Goal: Task Accomplishment & Management: Complete application form

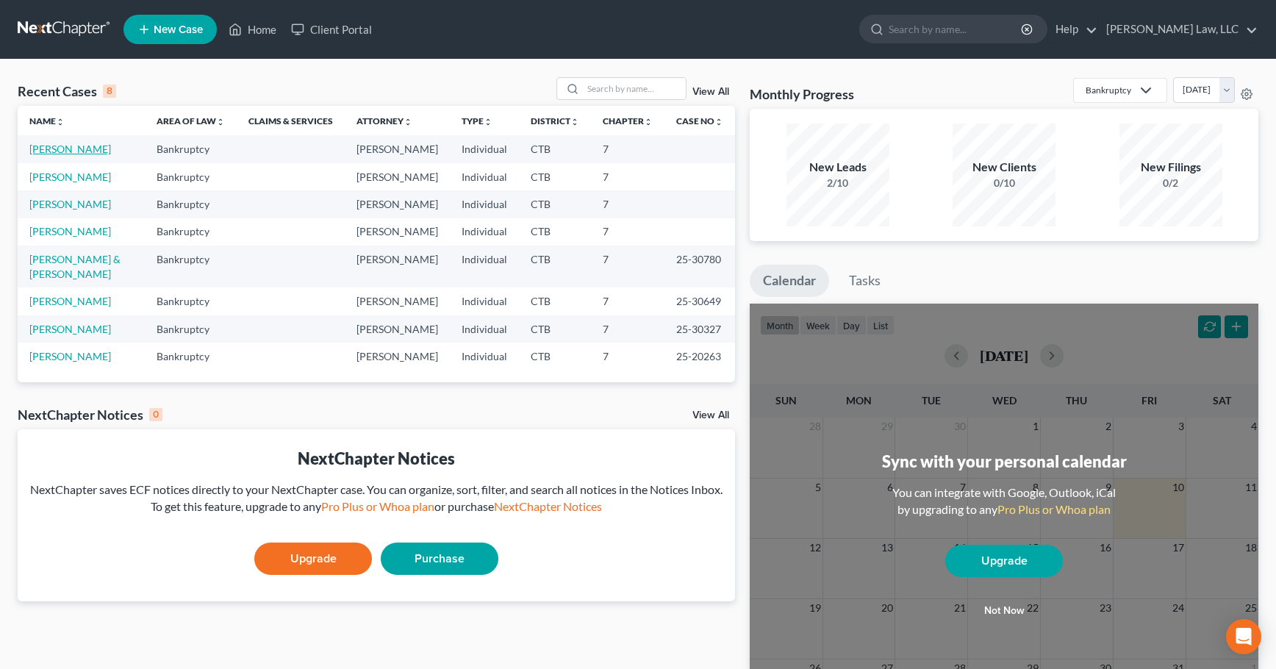
click at [51, 152] on link "[PERSON_NAME]" at bounding box center [70, 149] width 82 height 12
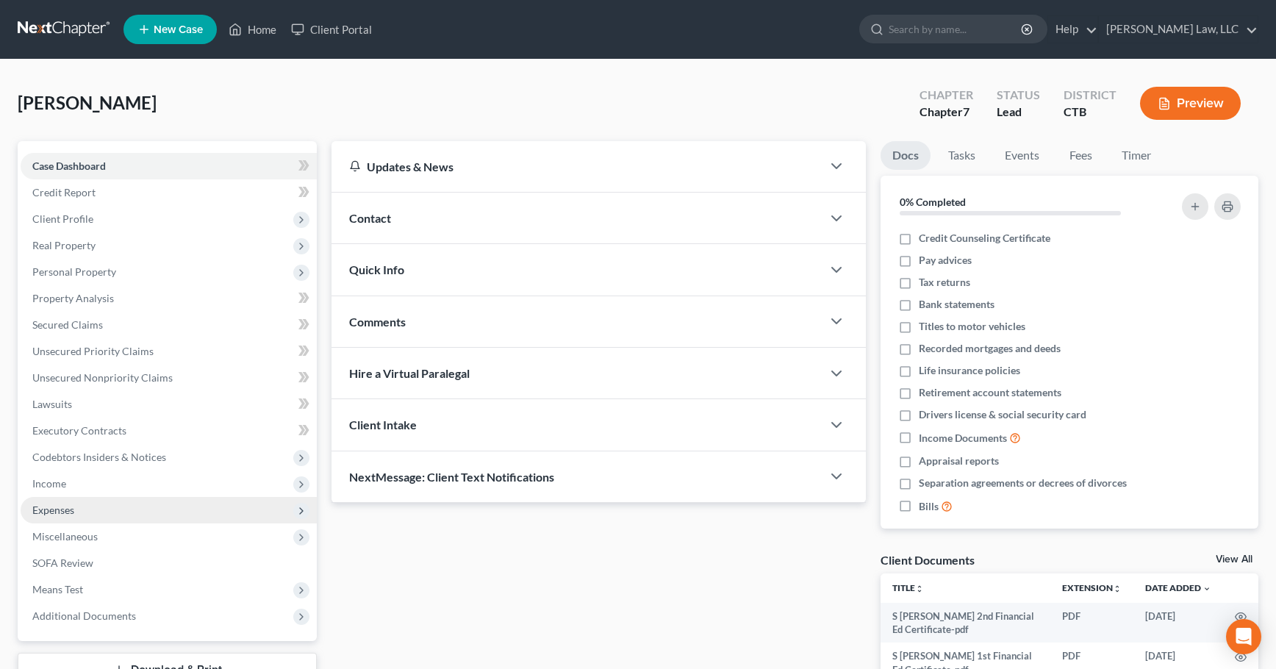
click at [47, 510] on span "Expenses" at bounding box center [53, 510] width 42 height 12
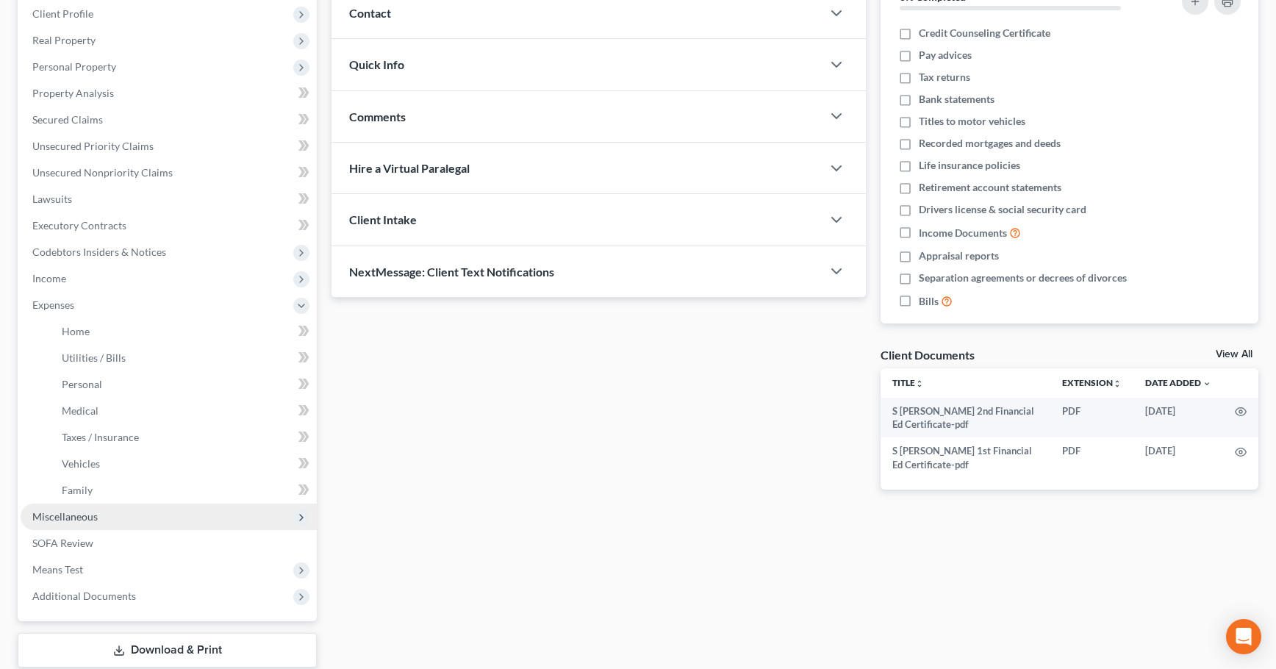
scroll to position [221, 0]
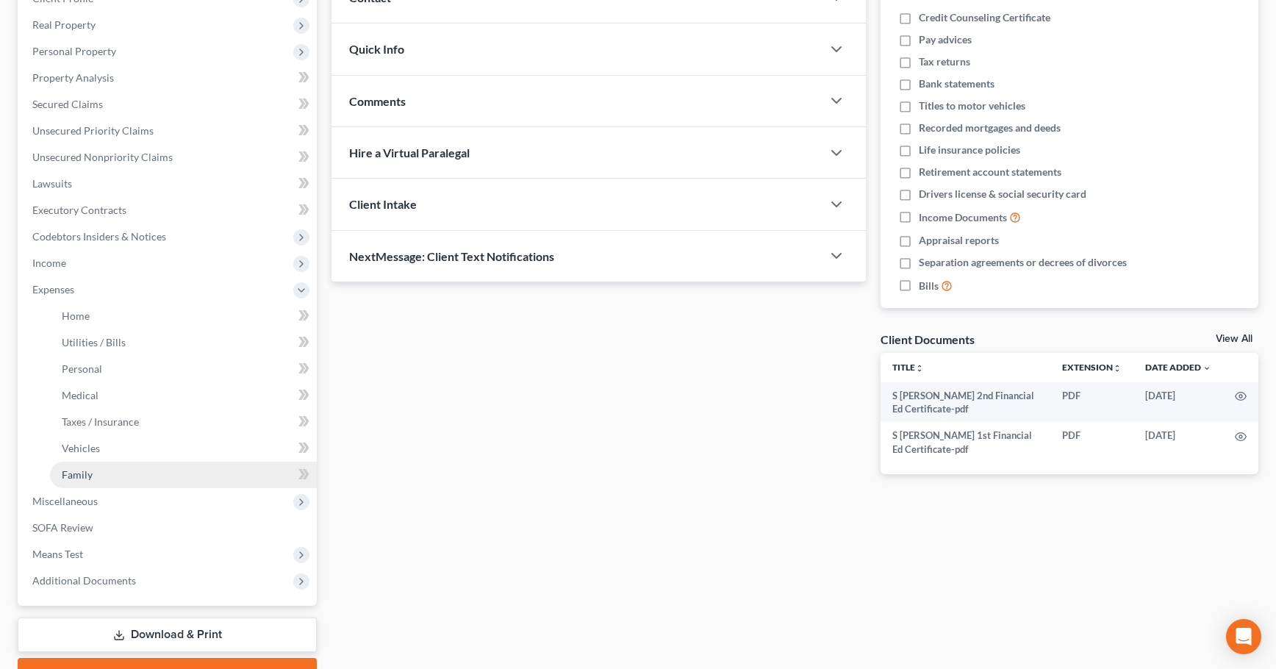
click at [76, 479] on span "Family" at bounding box center [77, 474] width 31 height 12
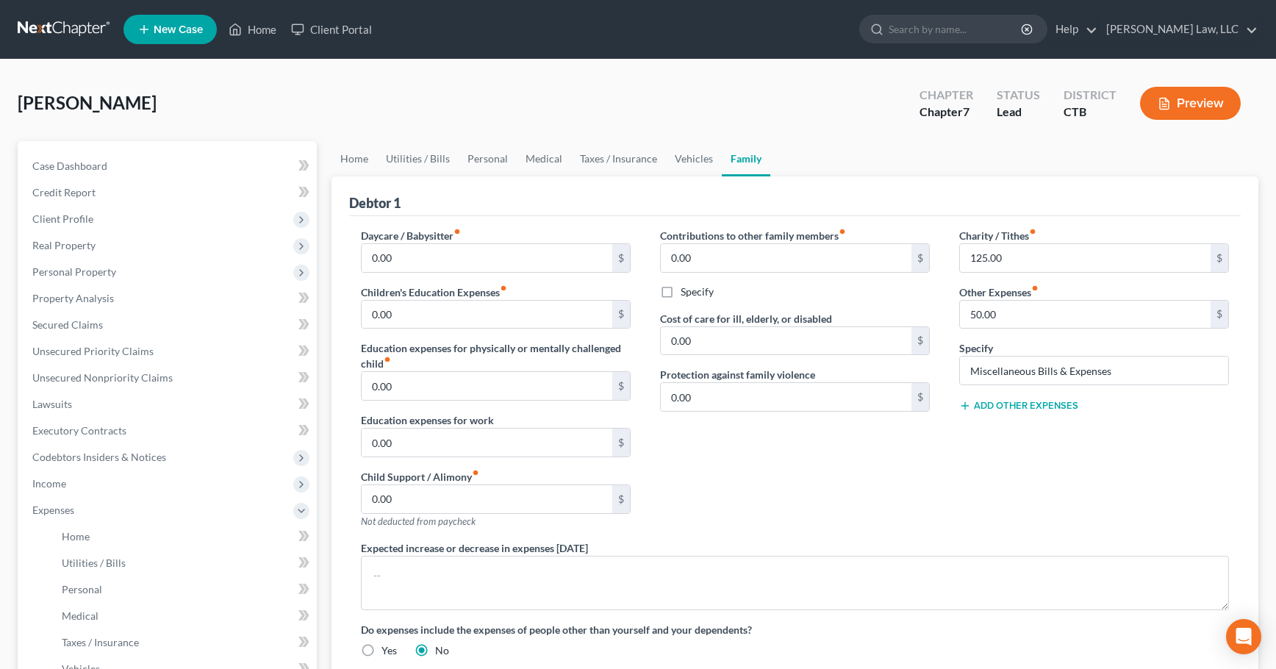
click at [965, 407] on line at bounding box center [965, 405] width 0 height 7
click at [966, 430] on input "0.00" at bounding box center [1085, 427] width 251 height 28
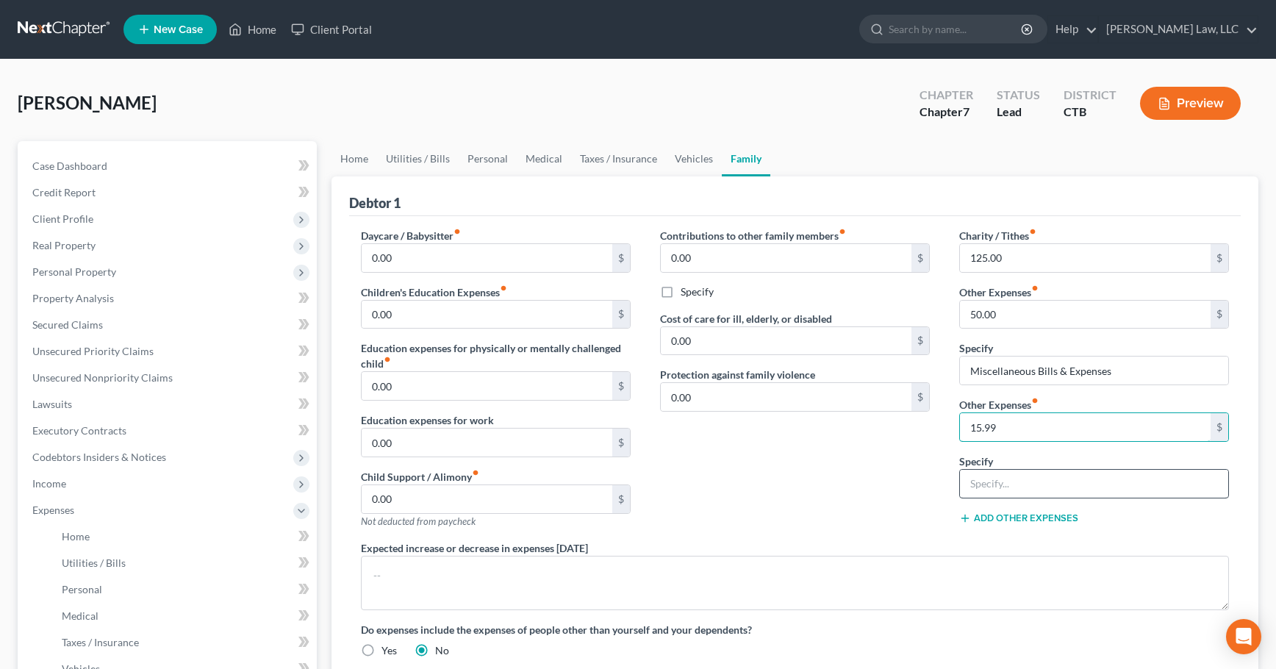
type input "15.99"
click at [990, 487] on input "text" at bounding box center [1094, 484] width 268 height 28
type input "Monthly Insurance Premium for [PERSON_NAME]'s Policy"
click at [890, 495] on div "Contributions to other family members fiber_manual_record 0.00 $ Specify Cost o…" at bounding box center [794, 384] width 299 height 312
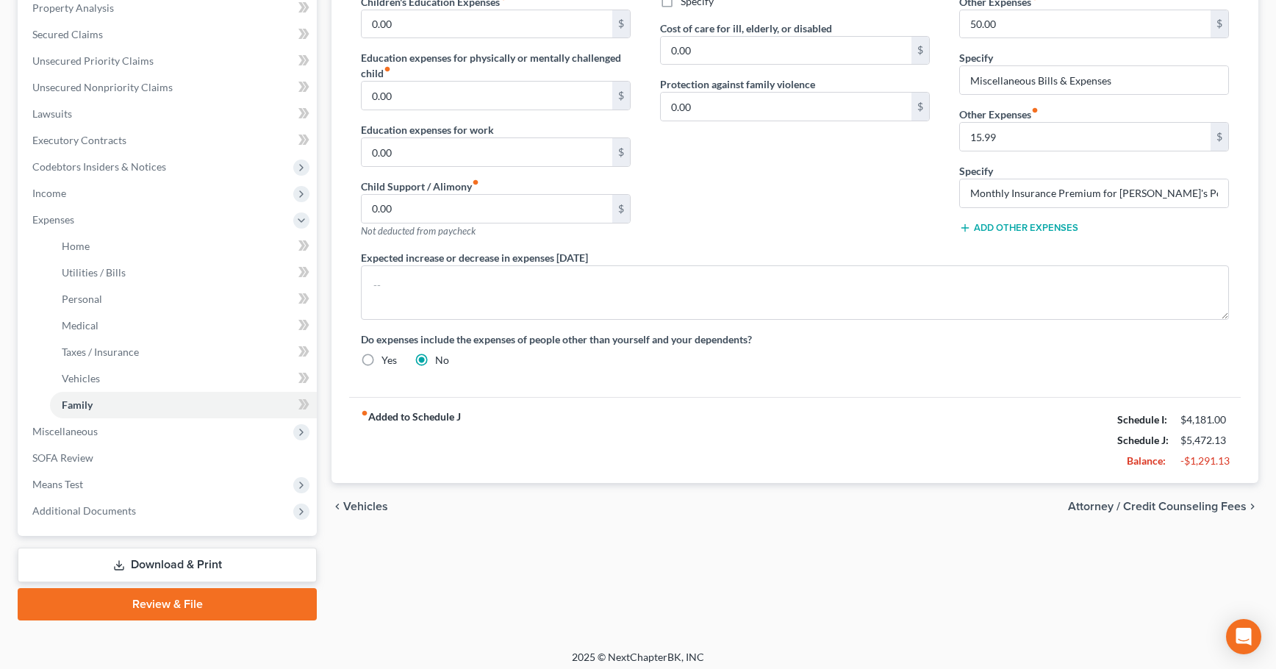
scroll to position [294, 0]
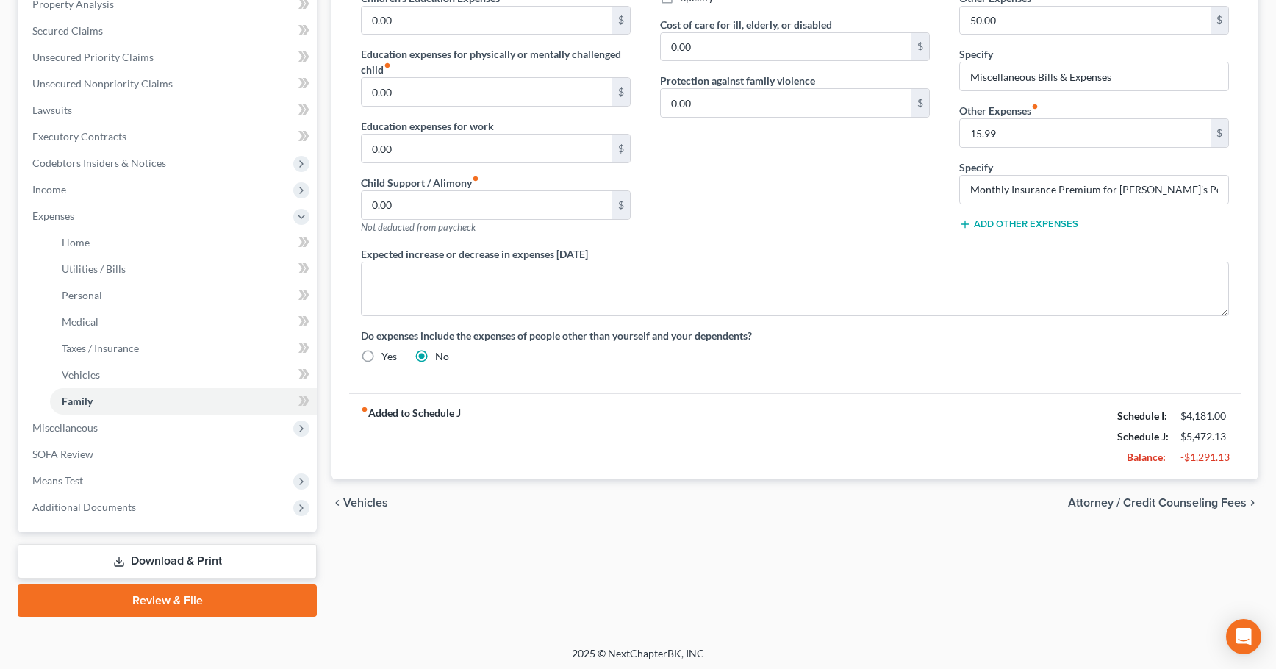
click at [382, 357] on label "Yes" at bounding box center [389, 356] width 15 height 15
click at [387, 357] on input "Yes" at bounding box center [392, 354] width 10 height 10
radio input "true"
radio input "false"
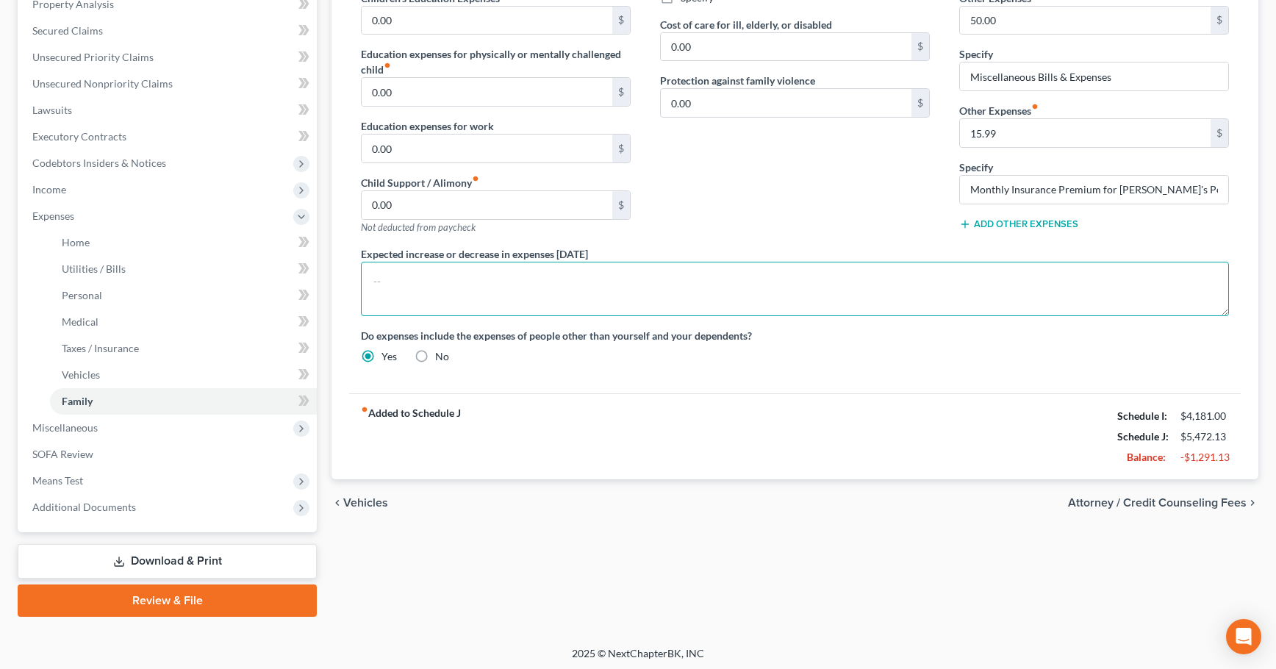
click at [384, 273] on textarea at bounding box center [795, 289] width 868 height 54
drag, startPoint x: 545, startPoint y: 285, endPoint x: 670, endPoint y: 284, distance: 125.0
click at [640, 289] on textarea "Pays for an insurance policy taken out on Nephew" at bounding box center [795, 289] width 868 height 54
type textarea "Pays for an insurance policy taken out in [DATE] for newphew"
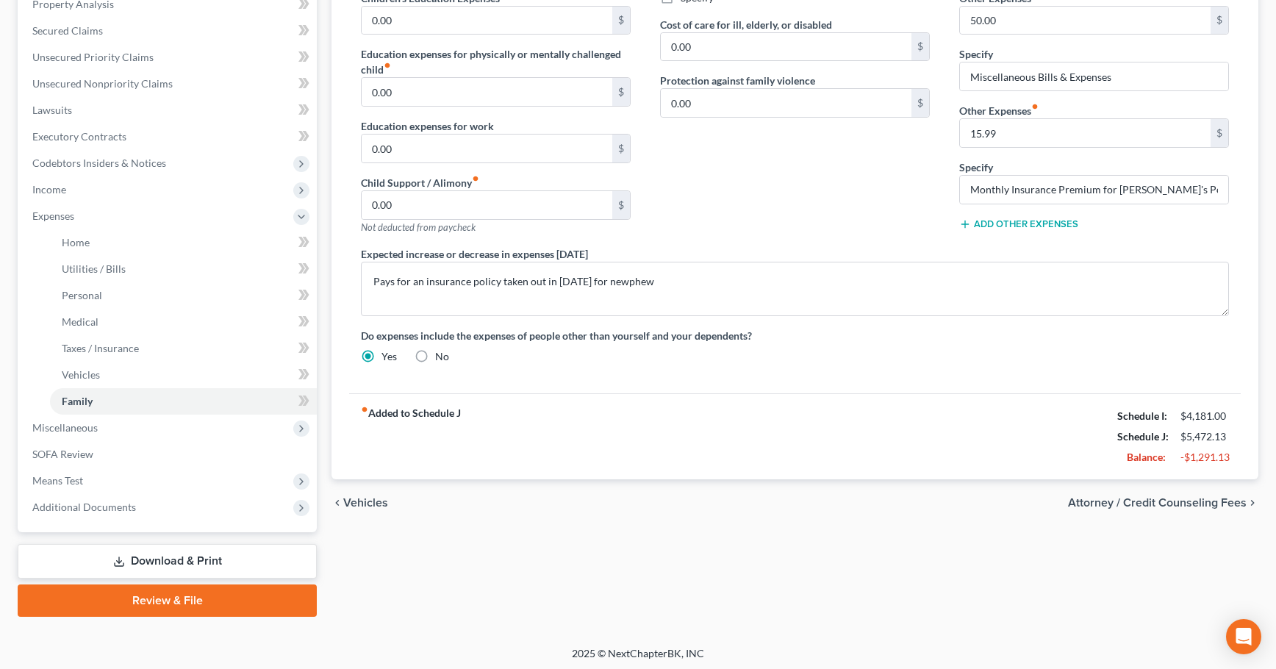
click at [435, 355] on label "No" at bounding box center [442, 356] width 14 height 15
click at [441, 355] on input "No" at bounding box center [446, 354] width 10 height 10
radio input "true"
radio input "false"
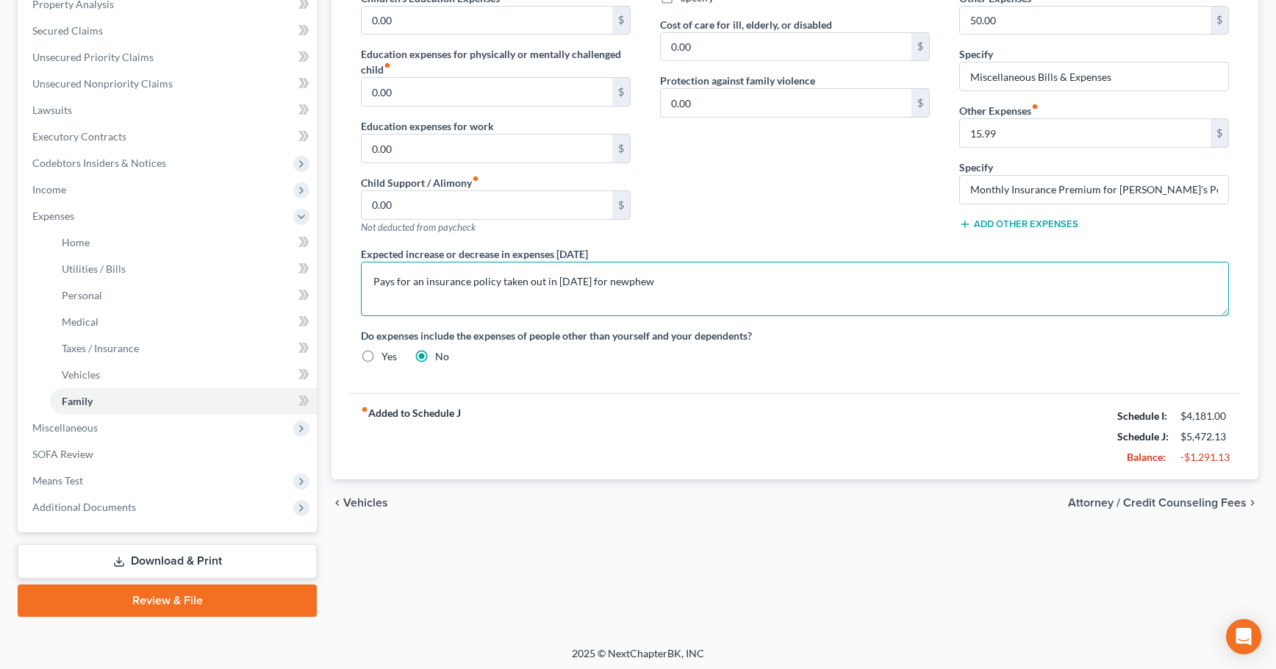
drag, startPoint x: 668, startPoint y: 280, endPoint x: 359, endPoint y: 329, distance: 313.4
click at [353, 305] on div "Expected increase or decrease in expenses [DATE] Pays for an insurance policy t…" at bounding box center [795, 281] width 898 height 70
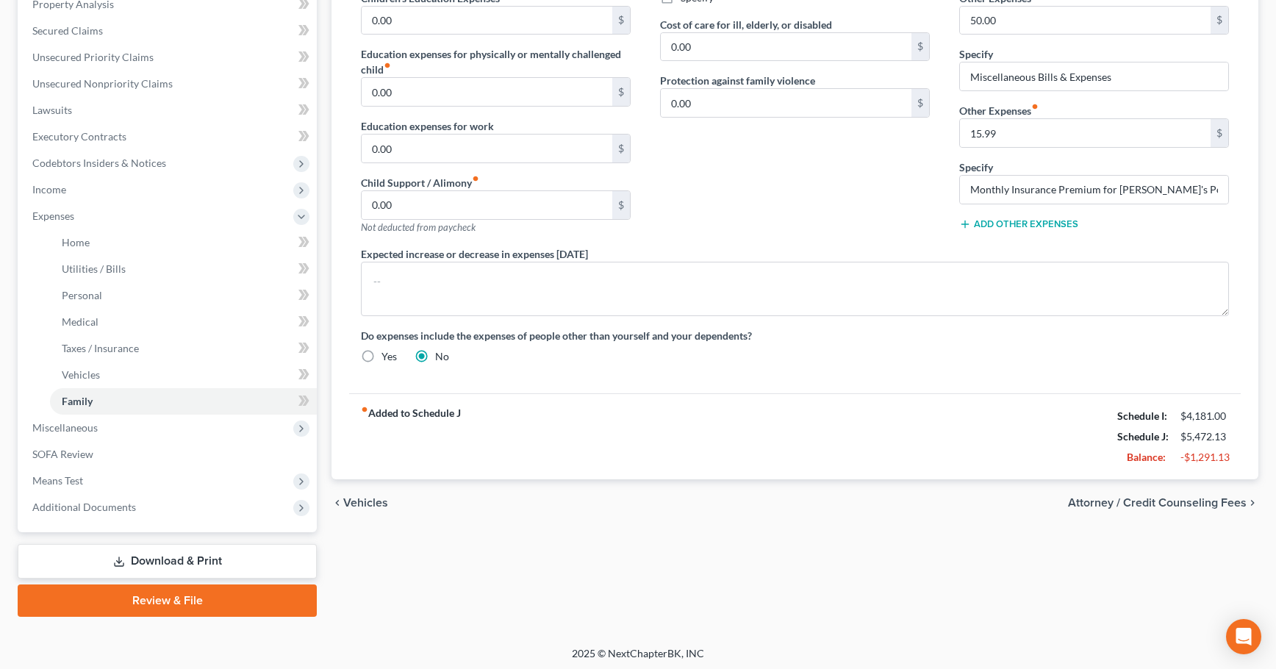
click at [382, 357] on label "Yes" at bounding box center [389, 356] width 15 height 15
click at [387, 357] on input "Yes" at bounding box center [392, 354] width 10 height 10
radio input "true"
radio input "false"
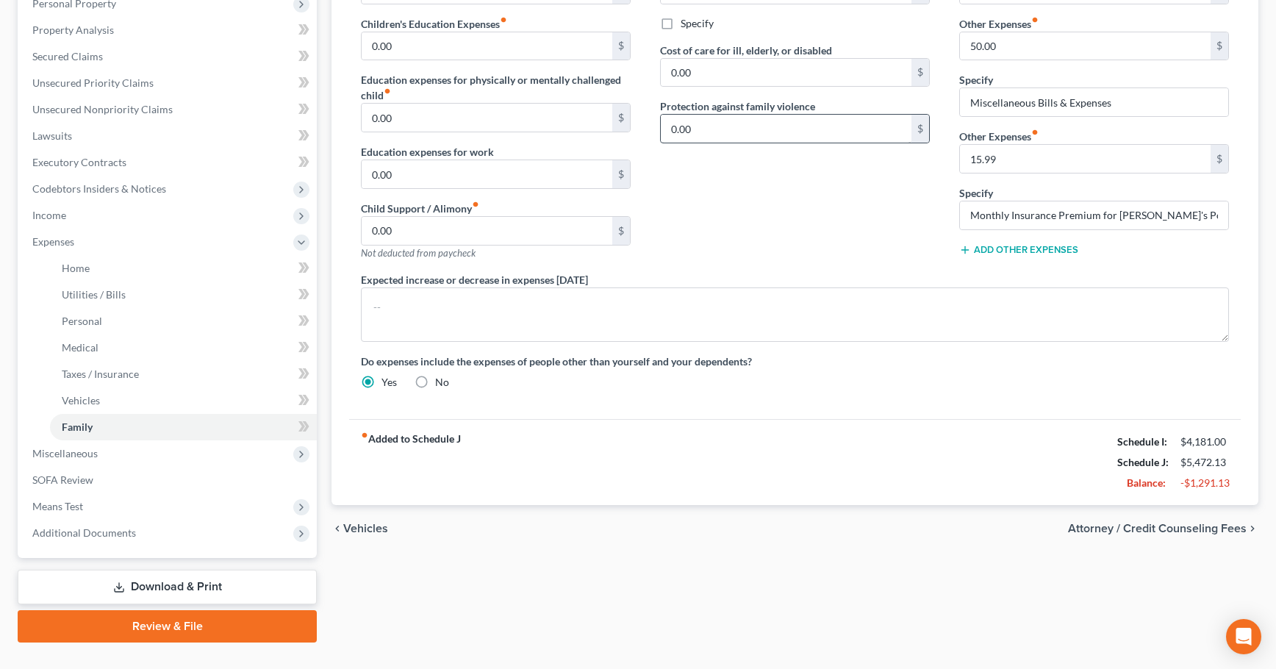
scroll to position [298, 0]
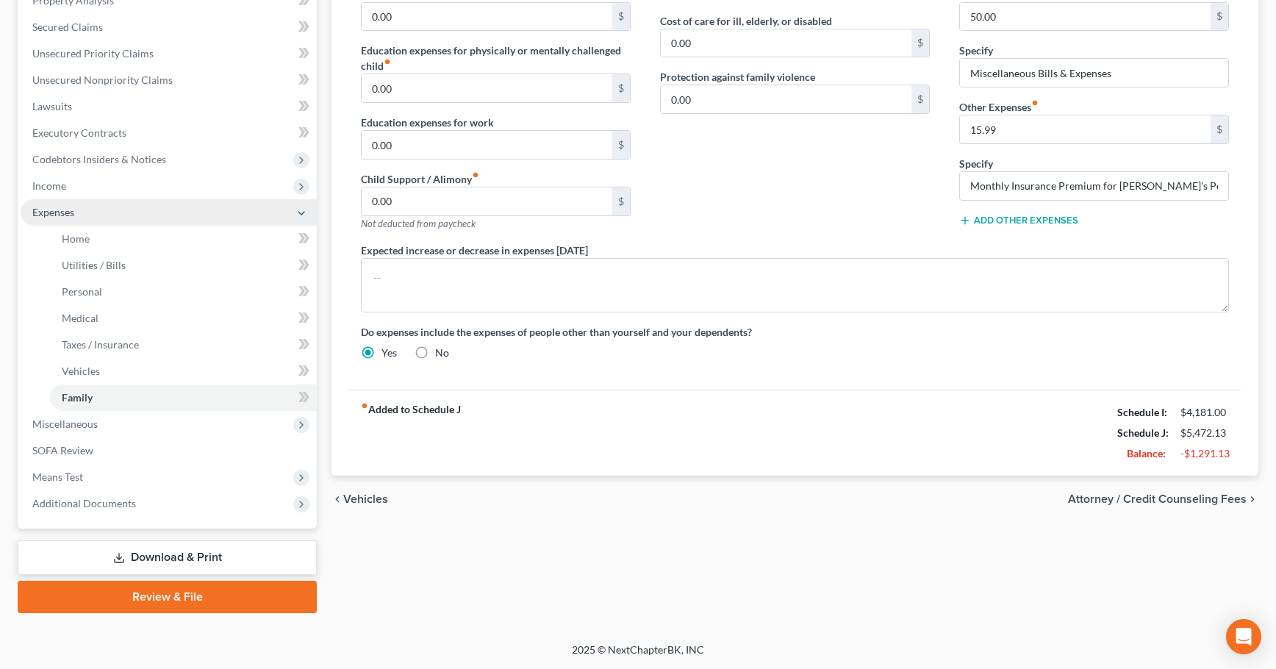
click at [48, 211] on span "Expenses" at bounding box center [53, 212] width 42 height 12
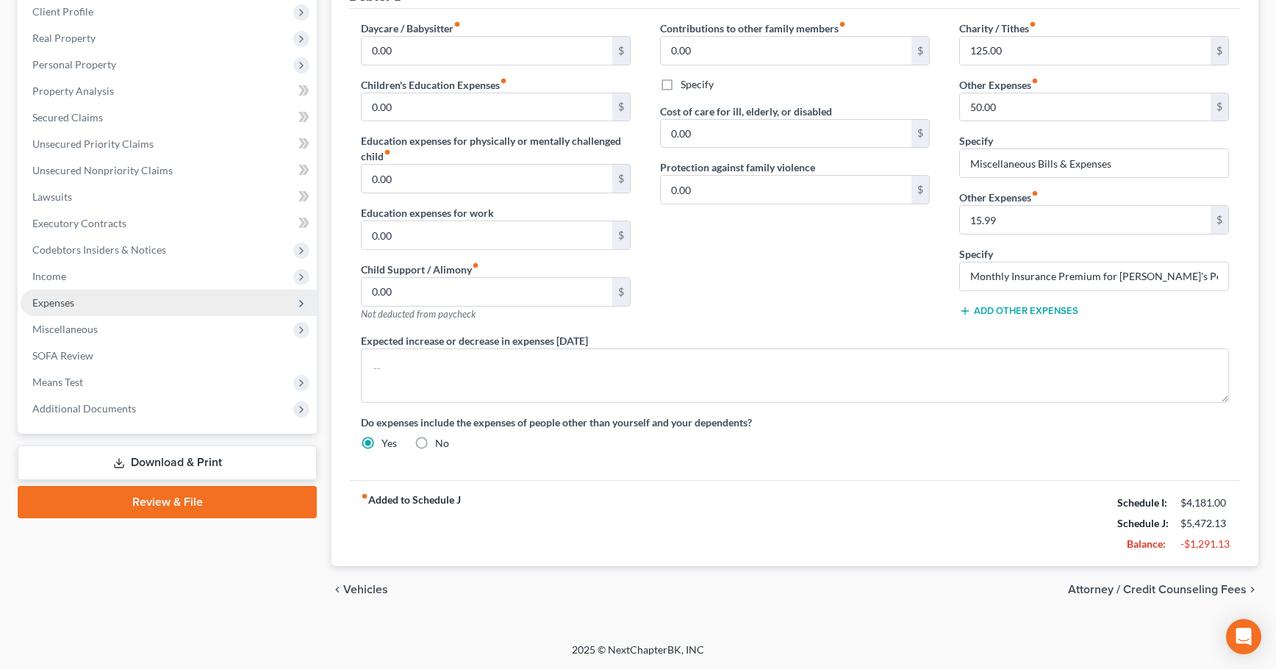
scroll to position [207, 0]
click at [45, 304] on span "Expenses" at bounding box center [53, 302] width 42 height 12
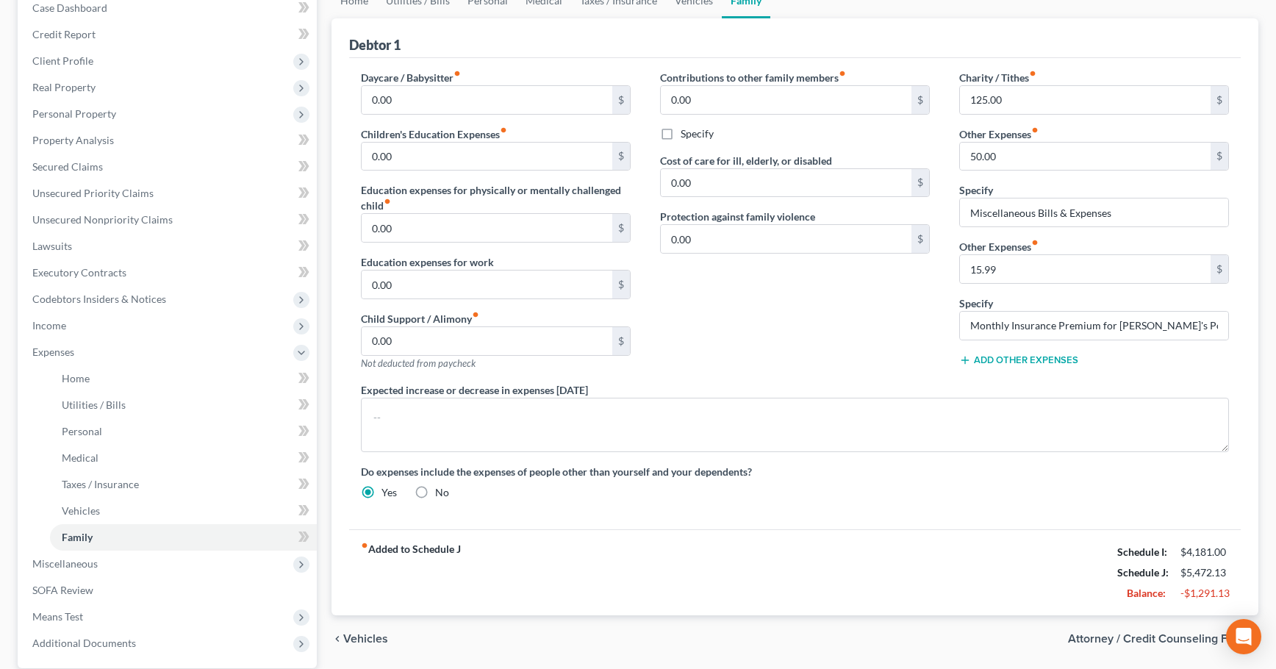
scroll to position [0, 0]
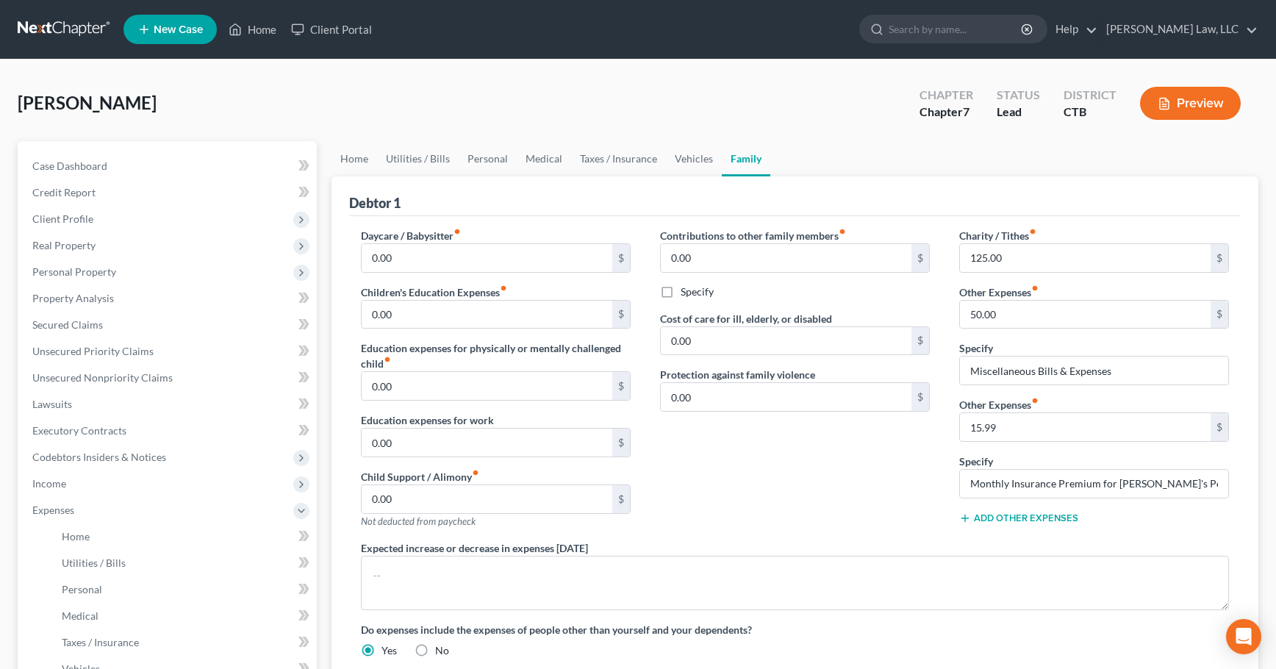
click at [1179, 100] on button "Preview" at bounding box center [1190, 103] width 101 height 33
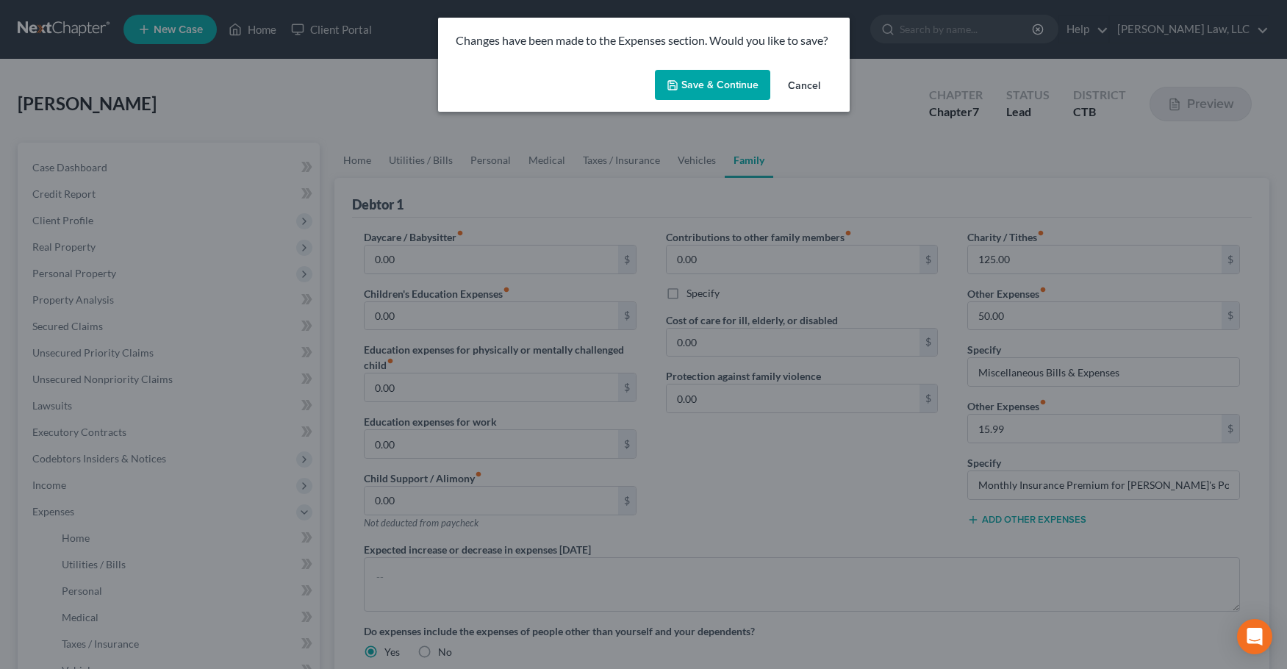
click at [728, 87] on button "Save & Continue" at bounding box center [712, 85] width 115 height 31
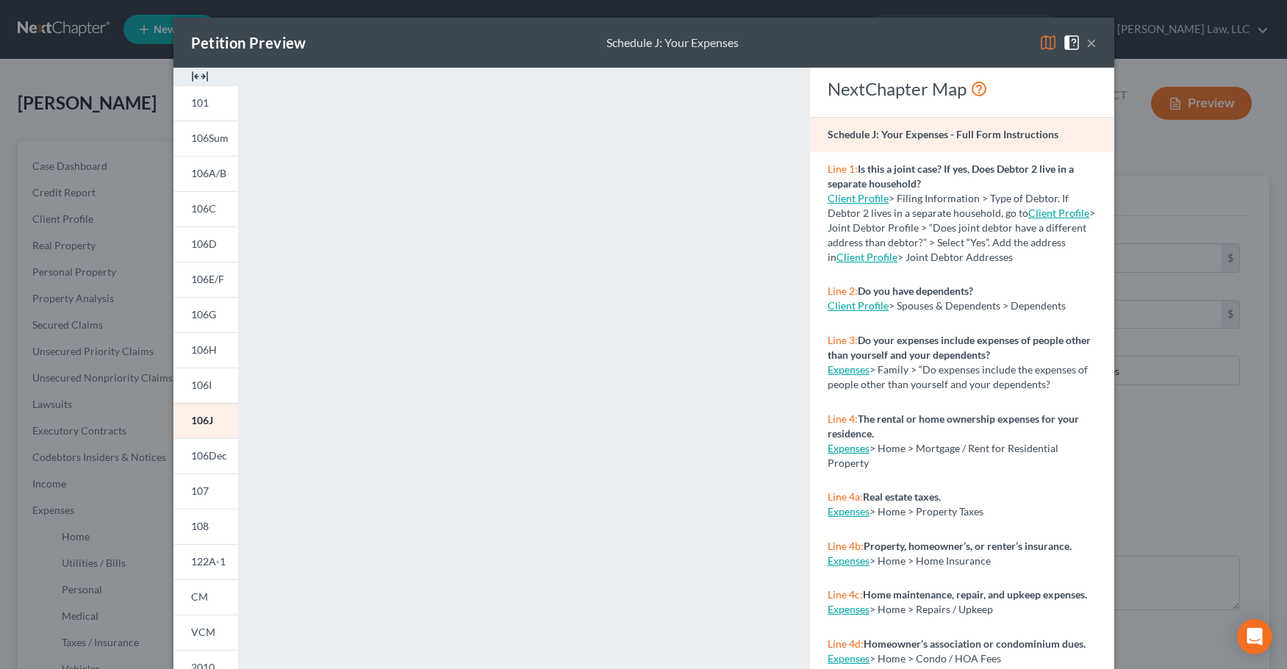
click at [1088, 38] on button "×" at bounding box center [1092, 43] width 10 height 18
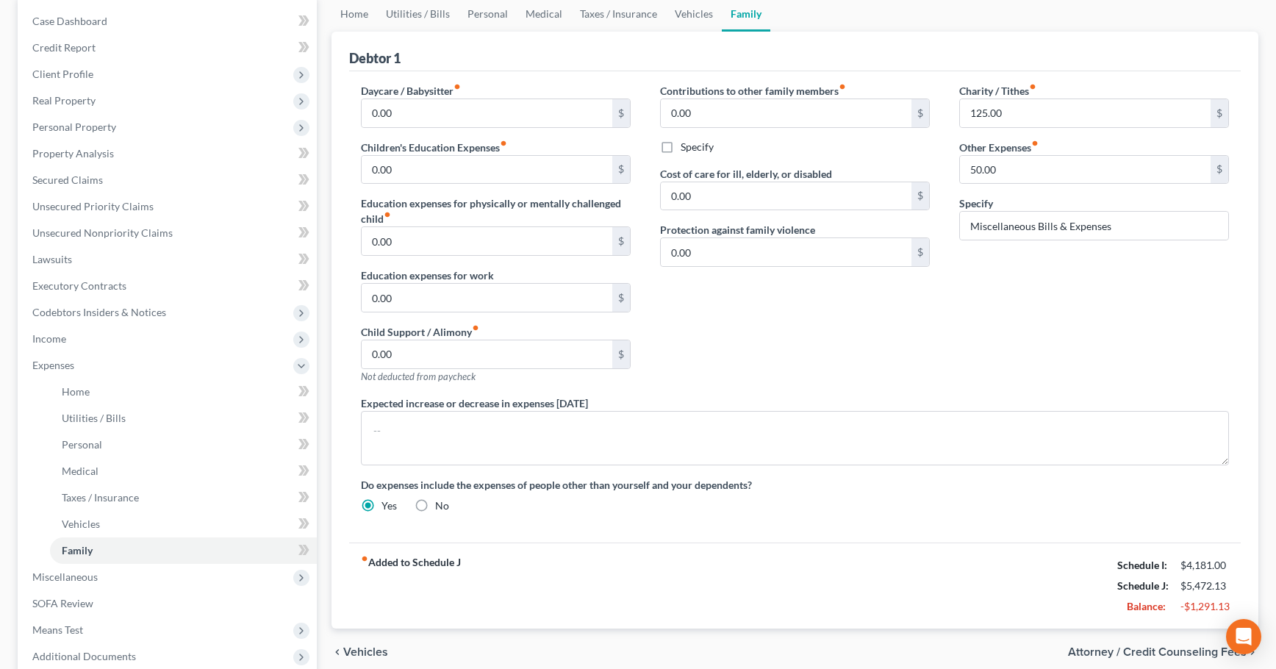
scroll to position [74, 0]
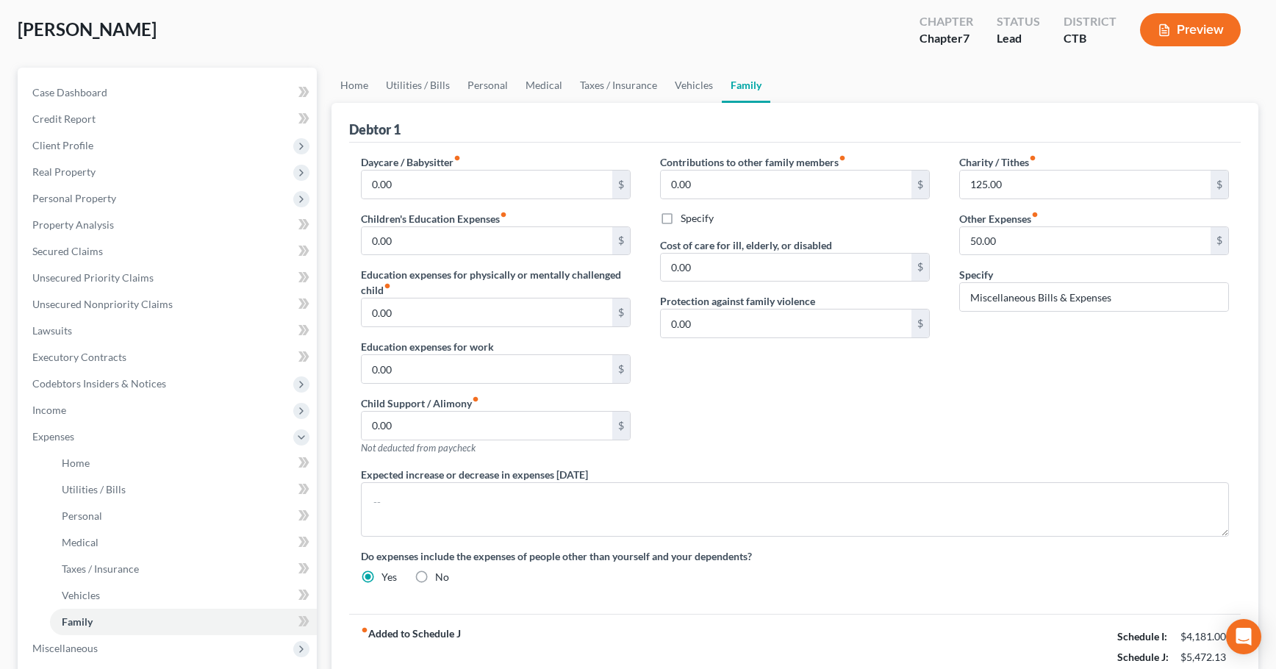
click at [737, 82] on link "Family" at bounding box center [746, 85] width 49 height 35
click at [984, 394] on div "Charity / Tithes fiber_manual_record 125.00 $ Other Expenses fiber_manual_recor…" at bounding box center [1094, 310] width 299 height 312
click at [1031, 215] on label "Other Expenses fiber_manual_record" at bounding box center [998, 218] width 79 height 15
click at [62, 439] on span "Expenses" at bounding box center [53, 436] width 42 height 12
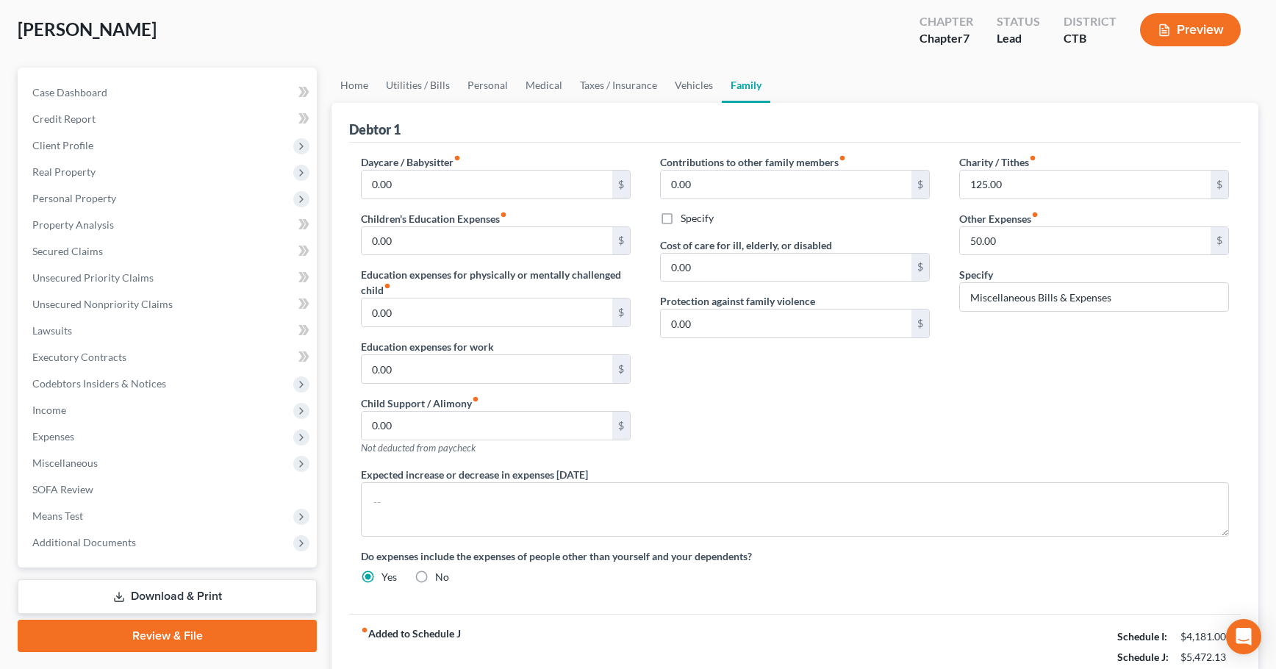
click at [731, 87] on link "Family" at bounding box center [746, 85] width 49 height 35
click at [353, 85] on link "Home" at bounding box center [355, 85] width 46 height 35
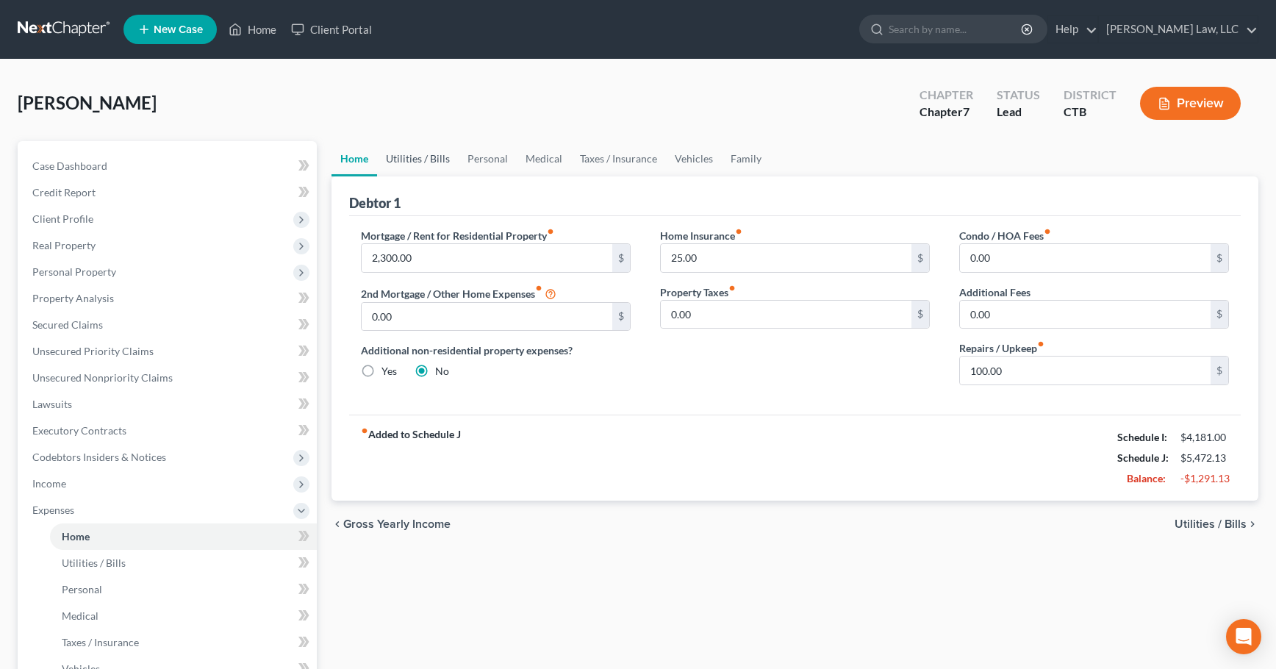
click at [399, 157] on link "Utilities / Bills" at bounding box center [418, 158] width 82 height 35
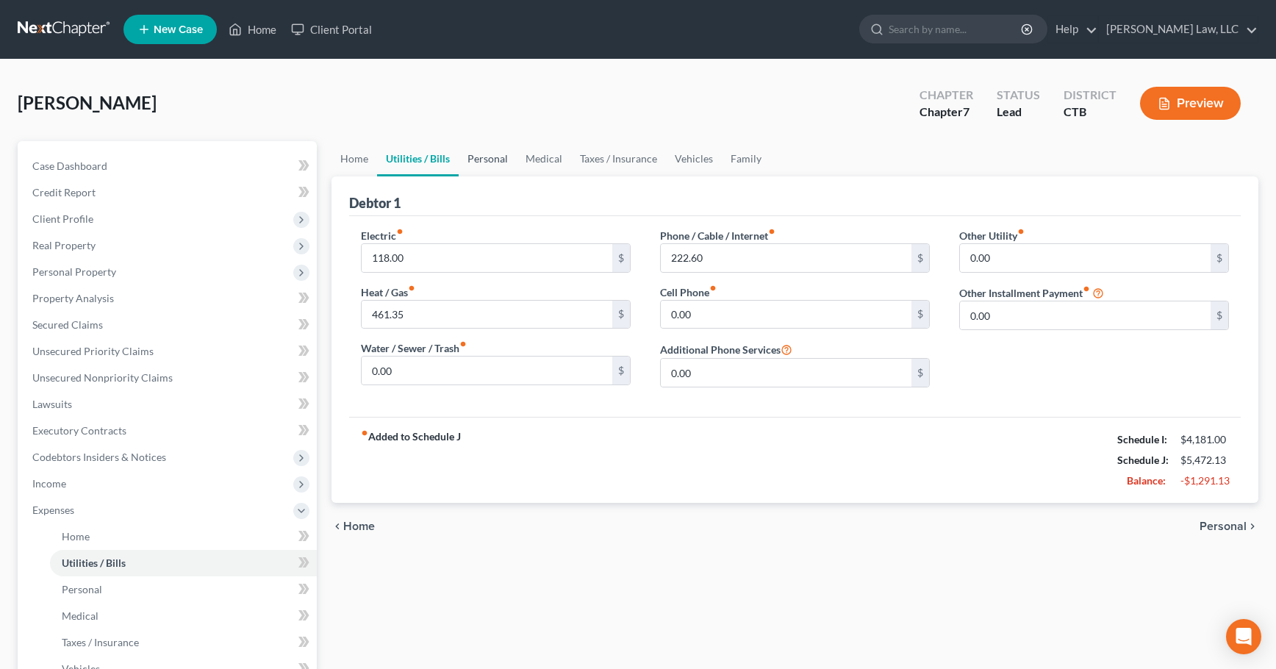
click at [495, 160] on link "Personal" at bounding box center [488, 158] width 58 height 35
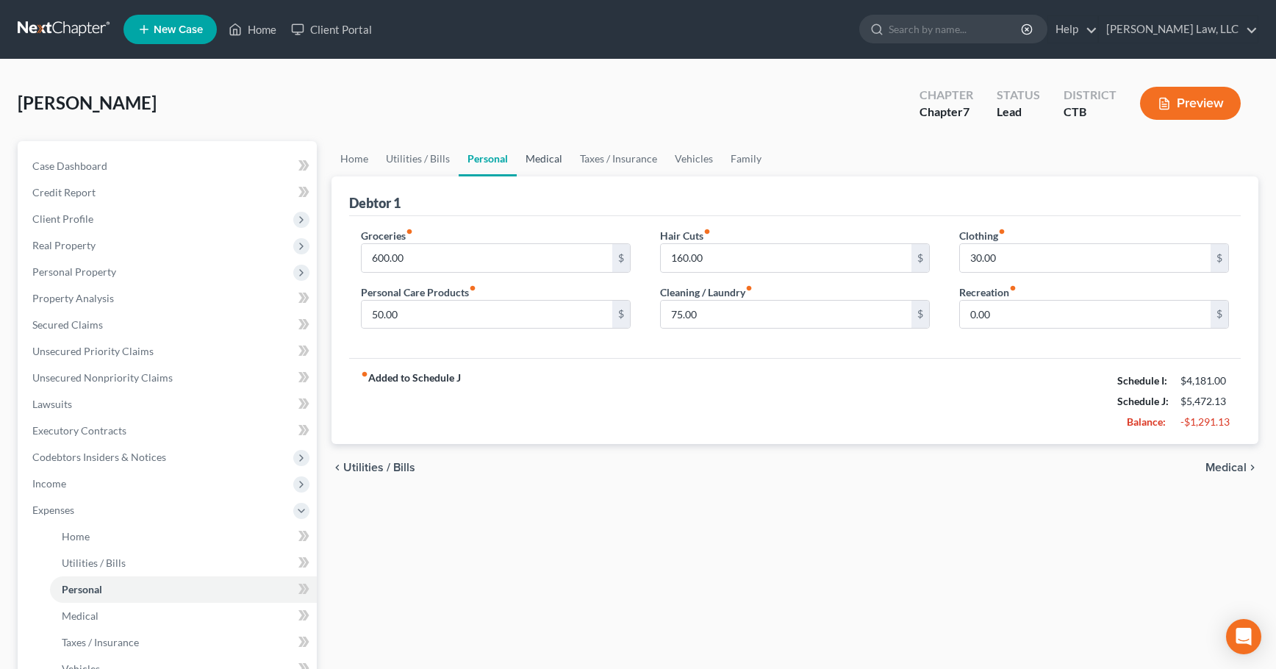
click at [529, 160] on link "Medical" at bounding box center [544, 158] width 54 height 35
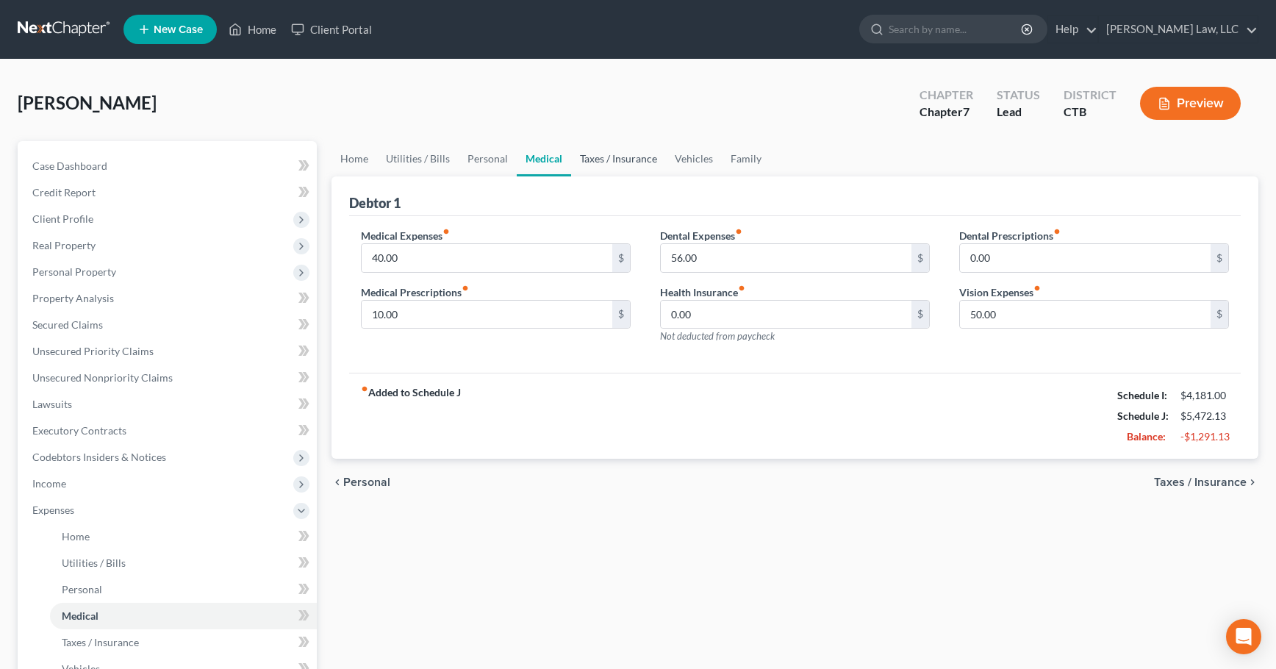
click at [631, 160] on link "Taxes / Insurance" at bounding box center [618, 158] width 95 height 35
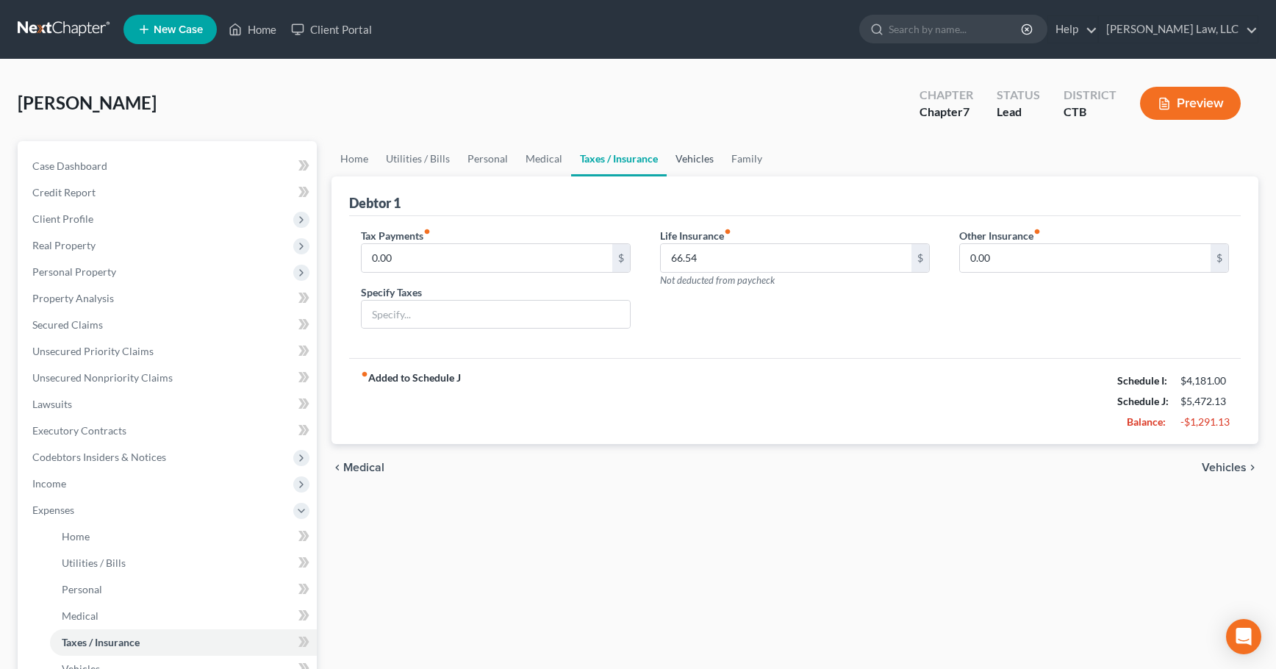
click at [687, 160] on link "Vehicles" at bounding box center [695, 158] width 56 height 35
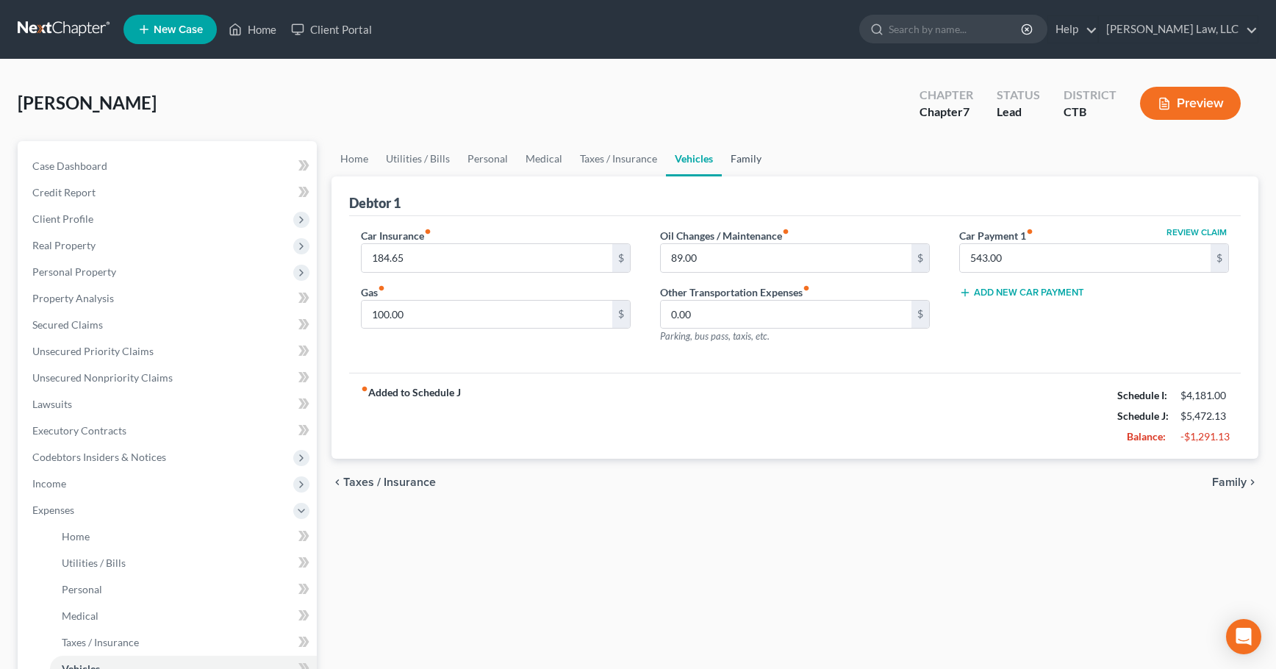
click at [742, 161] on link "Family" at bounding box center [746, 158] width 49 height 35
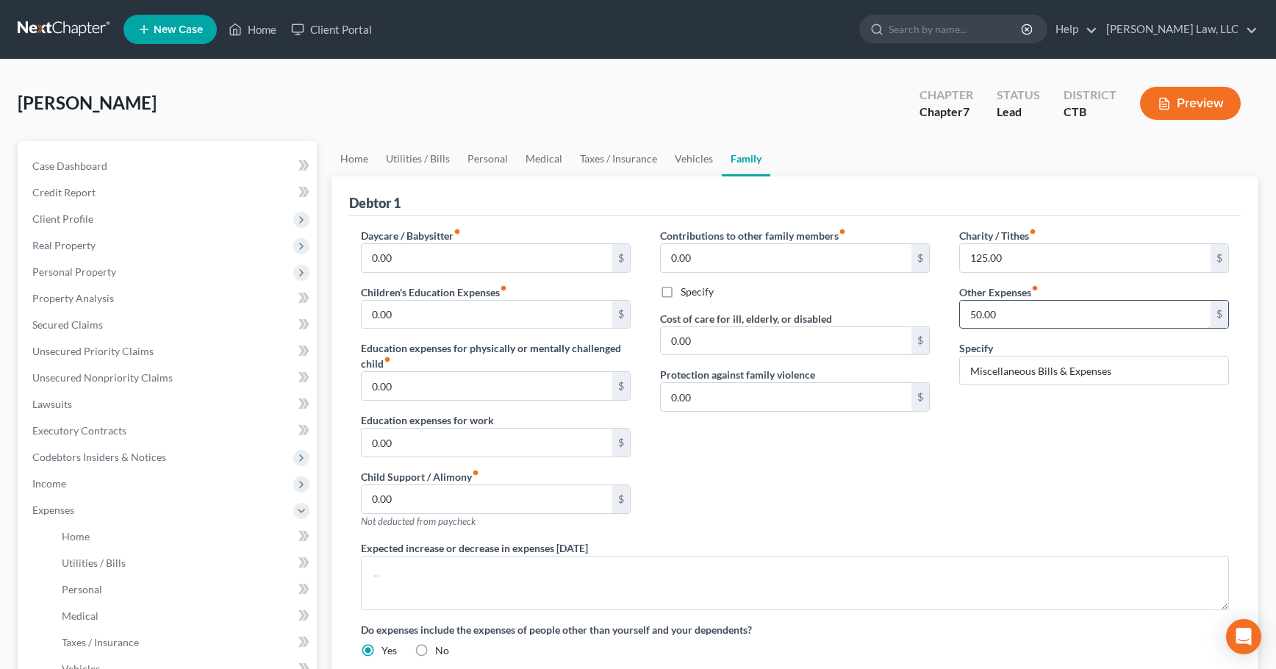
click at [1011, 315] on input "50.00" at bounding box center [1085, 315] width 251 height 28
type input "69.00"
click at [1123, 371] on input "Miscellaneous Bills & Expenses" at bounding box center [1094, 371] width 268 height 28
click at [435, 649] on label "No" at bounding box center [442, 650] width 14 height 15
click at [441, 649] on input "No" at bounding box center [446, 648] width 10 height 10
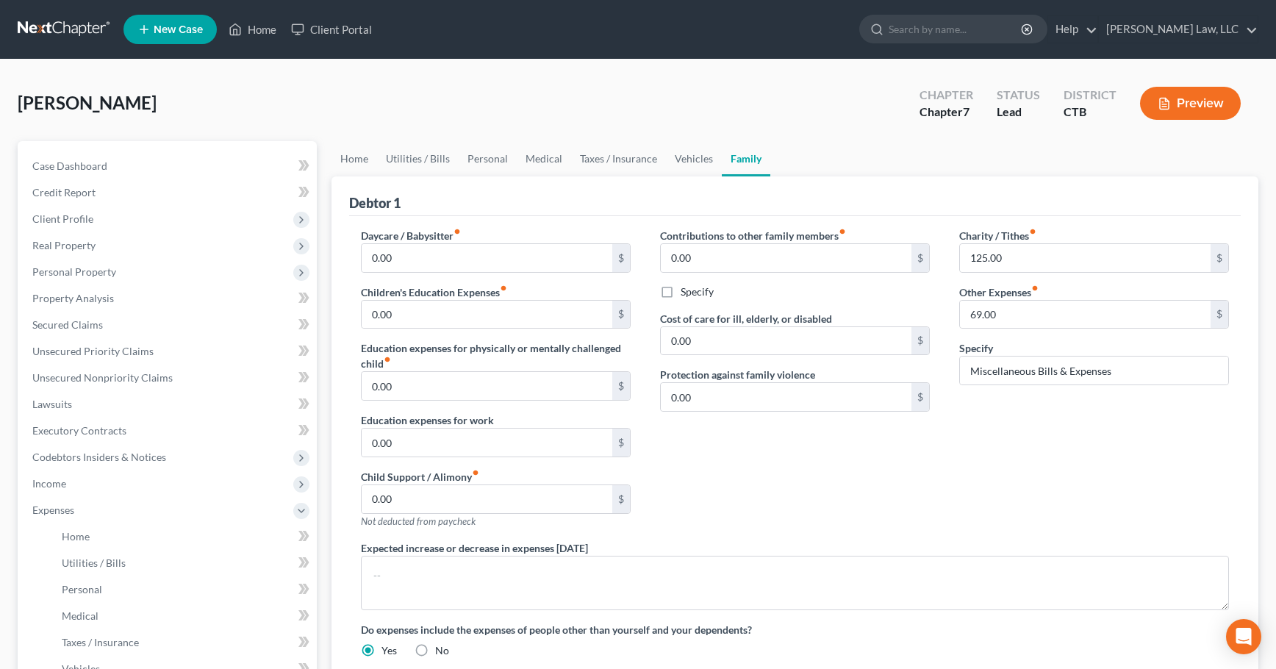
radio input "true"
radio input "false"
click at [854, 468] on div "Contributions to other family members fiber_manual_record 0.00 $ Specify Cost o…" at bounding box center [794, 384] width 299 height 312
click at [682, 165] on link "Vehicles" at bounding box center [694, 158] width 56 height 35
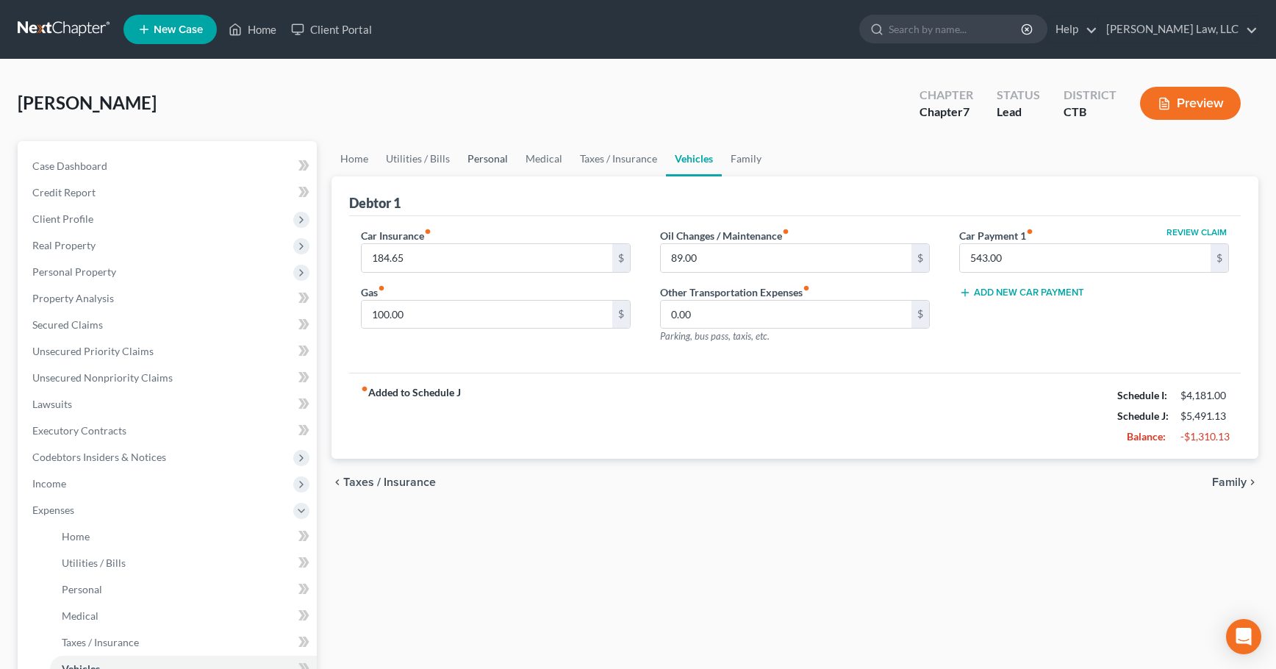
click at [484, 161] on link "Personal" at bounding box center [488, 158] width 58 height 35
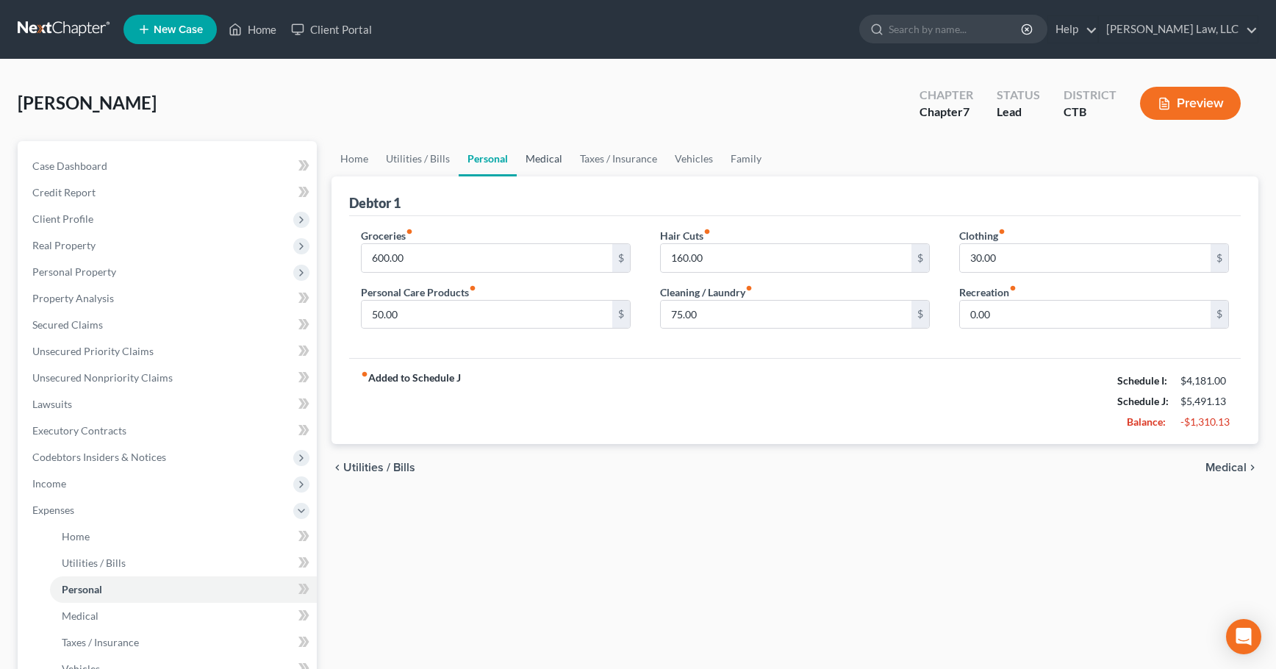
click at [539, 158] on link "Medical" at bounding box center [544, 158] width 54 height 35
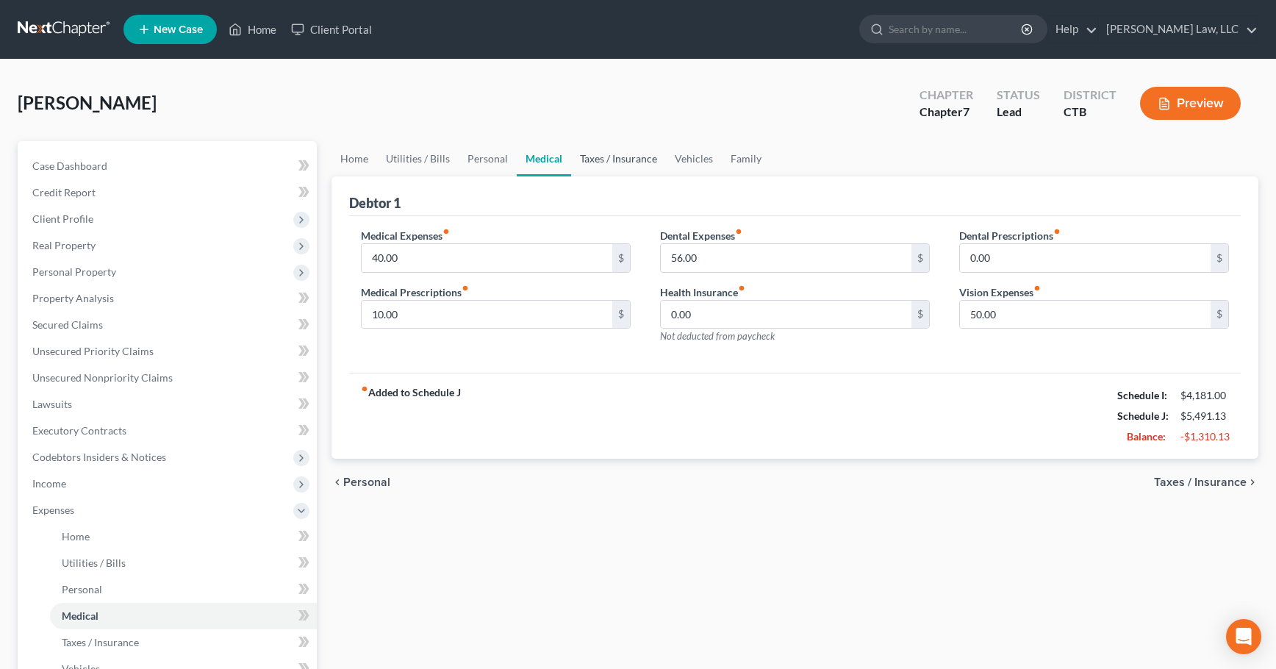
click at [595, 159] on link "Taxes / Insurance" at bounding box center [618, 158] width 95 height 35
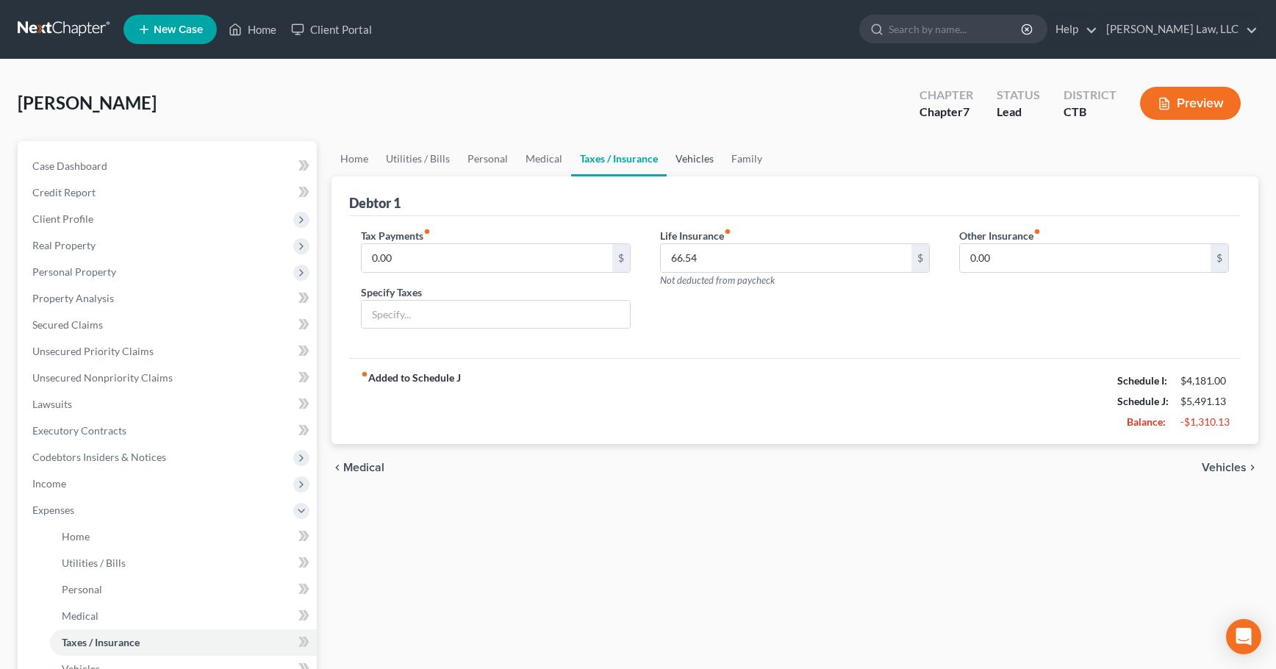
click at [684, 154] on link "Vehicles" at bounding box center [695, 158] width 56 height 35
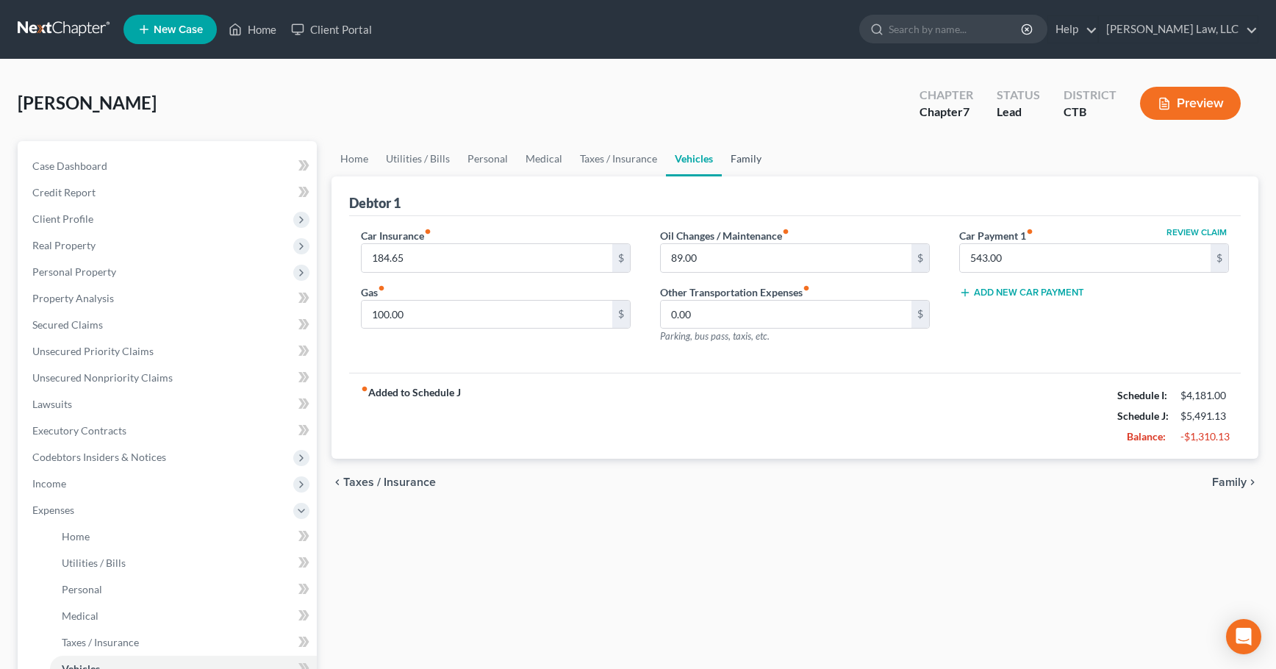
click at [741, 158] on link "Family" at bounding box center [746, 158] width 49 height 35
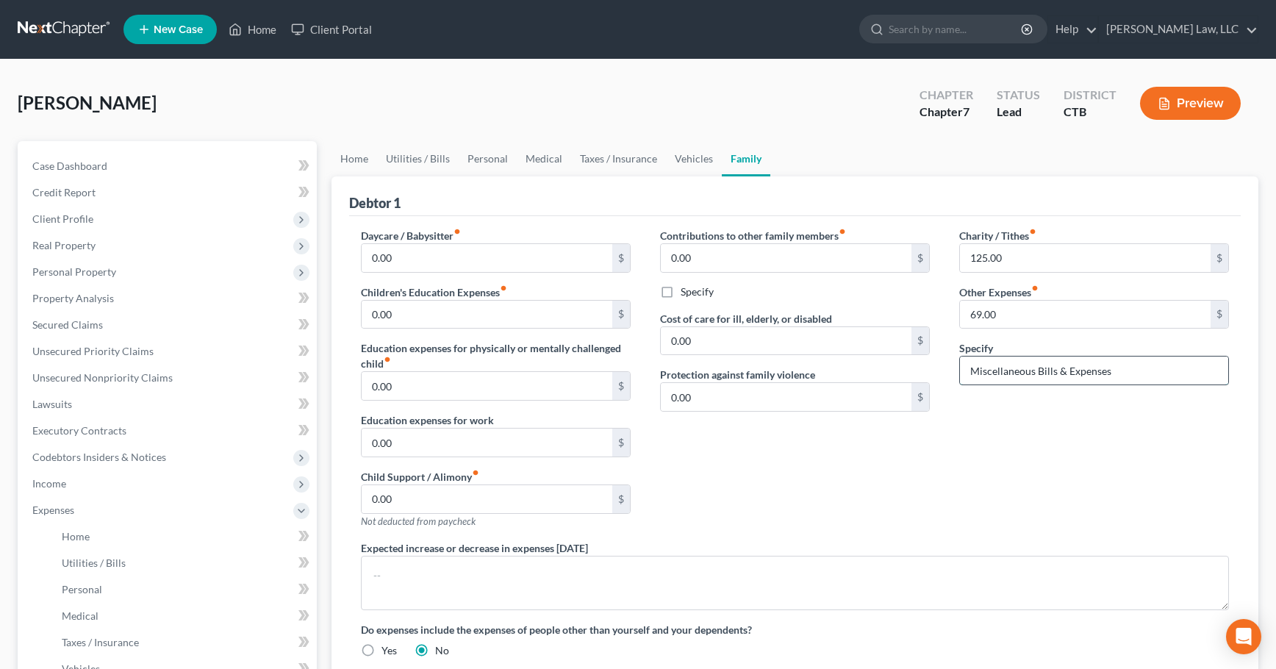
click at [1130, 371] on input "Miscellaneous Bills & Expenses" at bounding box center [1094, 371] width 268 height 28
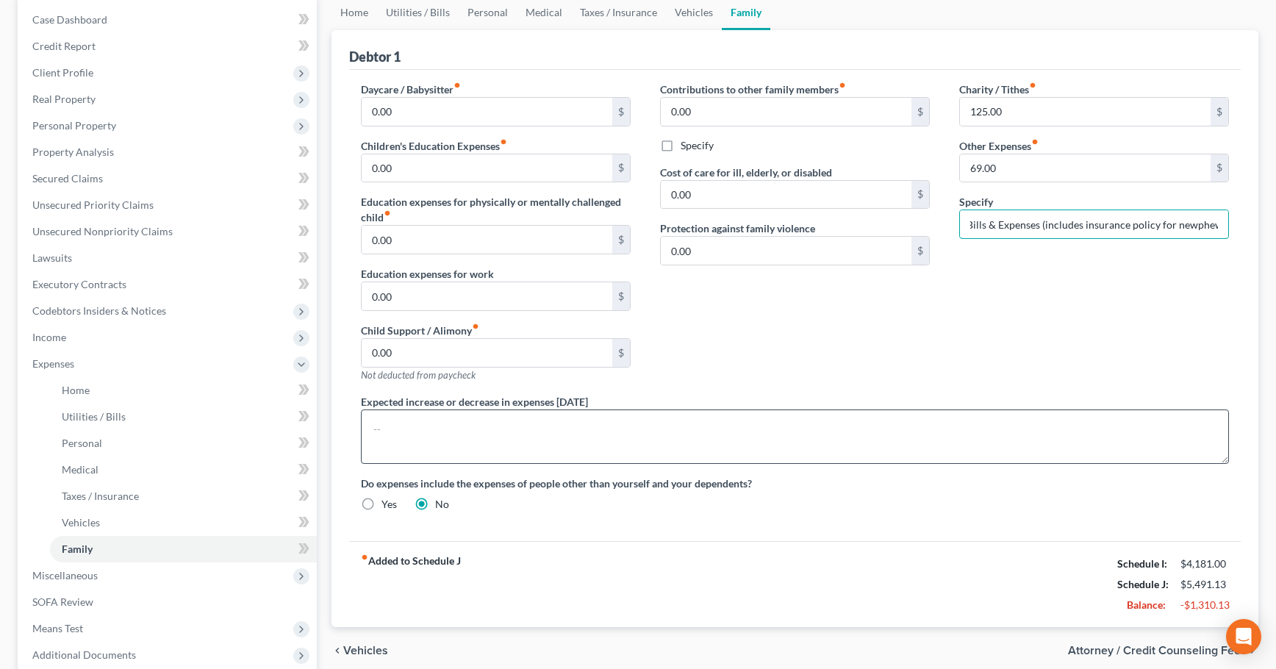
scroll to position [147, 0]
click at [1191, 229] on input "Miscellaneous Bills & Expenses (includes insurance policy for newphew)" at bounding box center [1094, 224] width 268 height 28
type input "Miscellaneous Bills & Expenses (includes insurance policy for nephew)"
click at [382, 504] on label "Yes" at bounding box center [389, 503] width 15 height 15
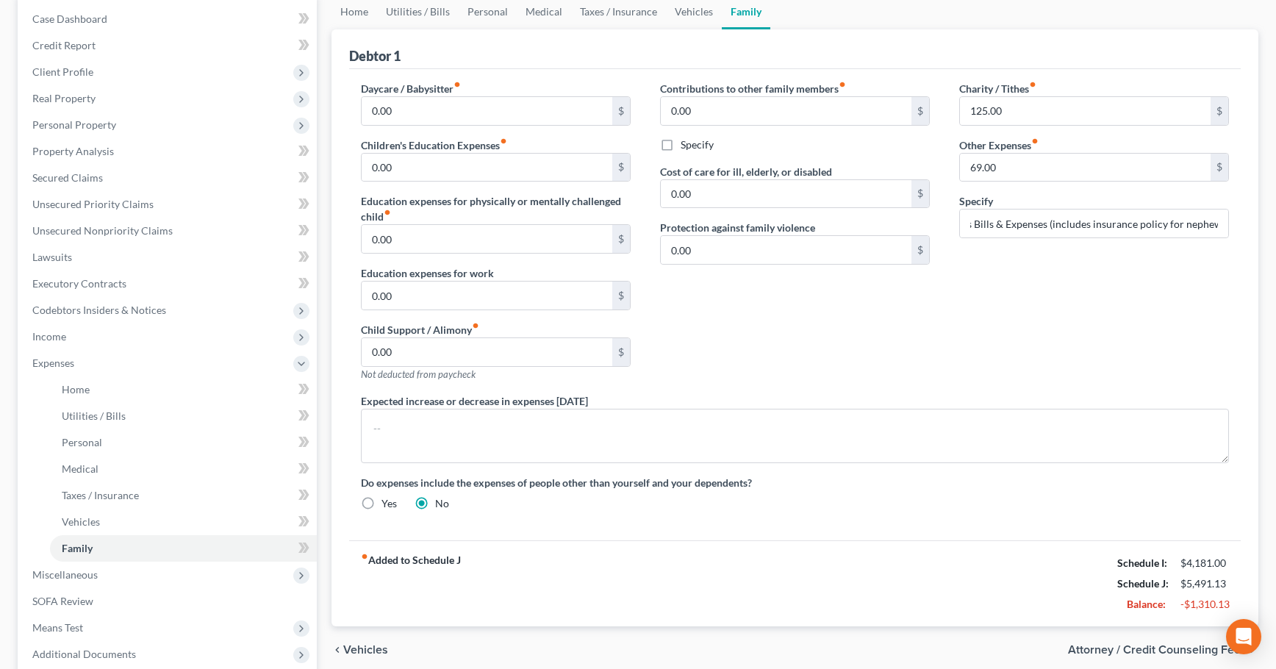
click at [387, 504] on input "Yes" at bounding box center [392, 501] width 10 height 10
radio input "true"
radio input "false"
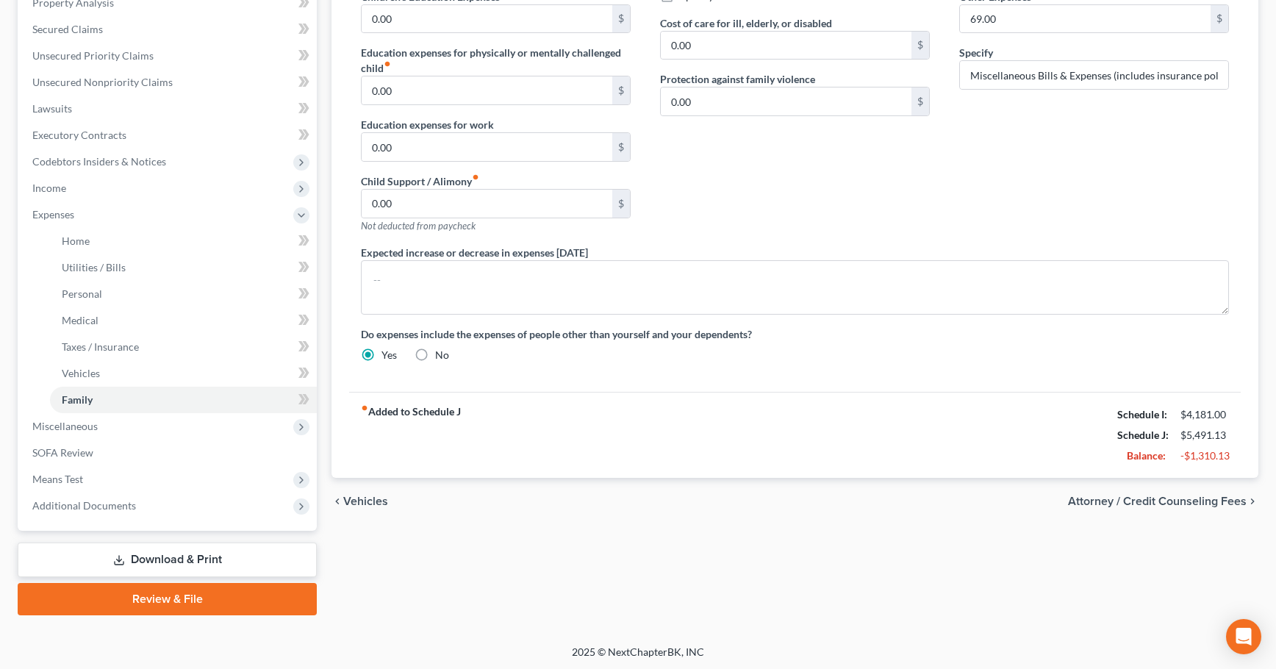
scroll to position [298, 0]
click at [998, 212] on div "Charity / Tithes fiber_manual_record 125.00 $ Other Expenses fiber_manual_recor…" at bounding box center [1094, 86] width 299 height 312
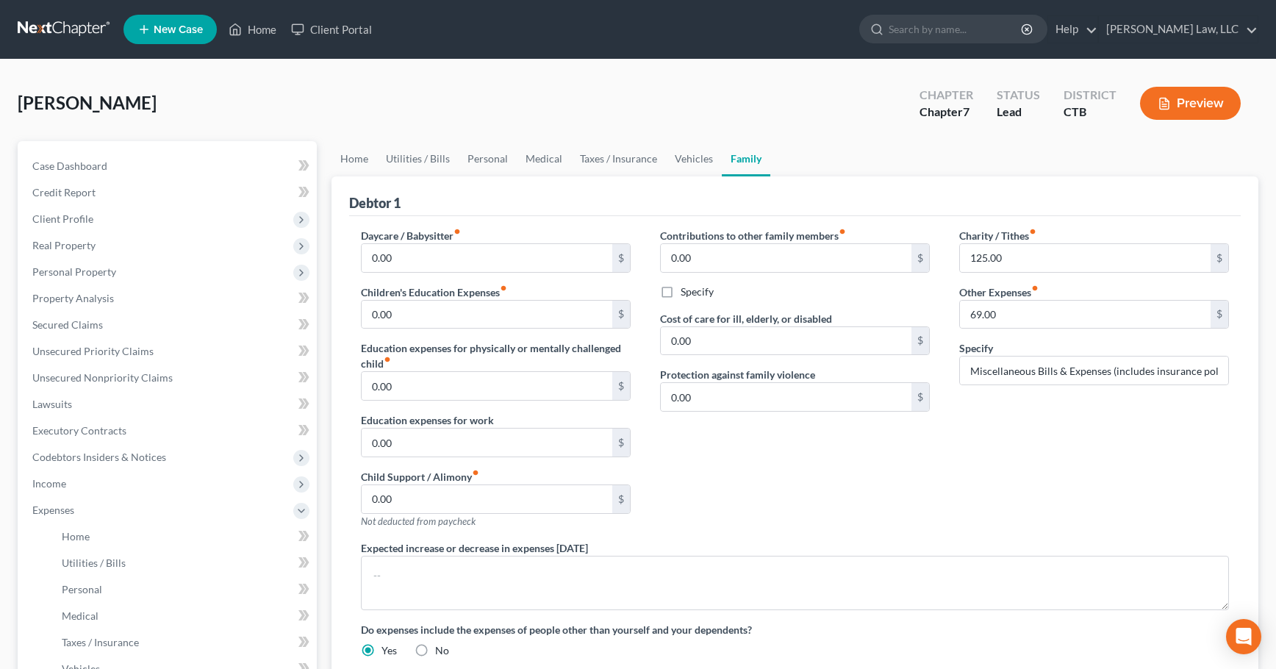
scroll to position [294, 0]
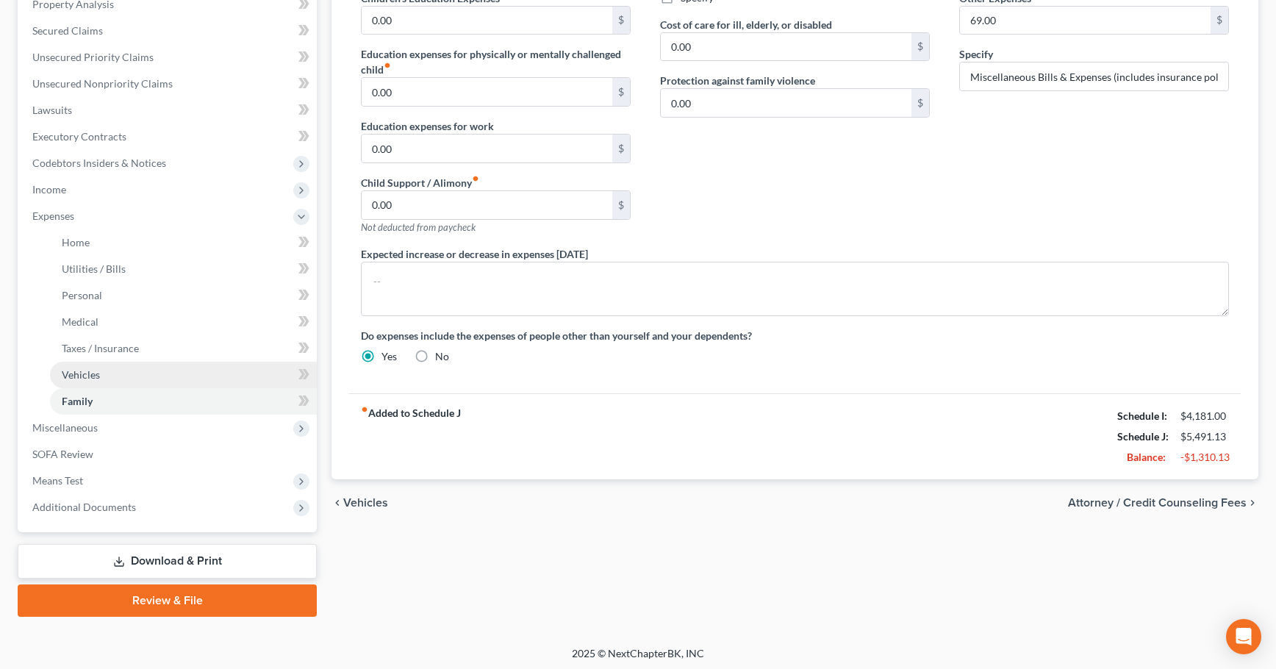
click at [70, 374] on span "Vehicles" at bounding box center [81, 374] width 38 height 12
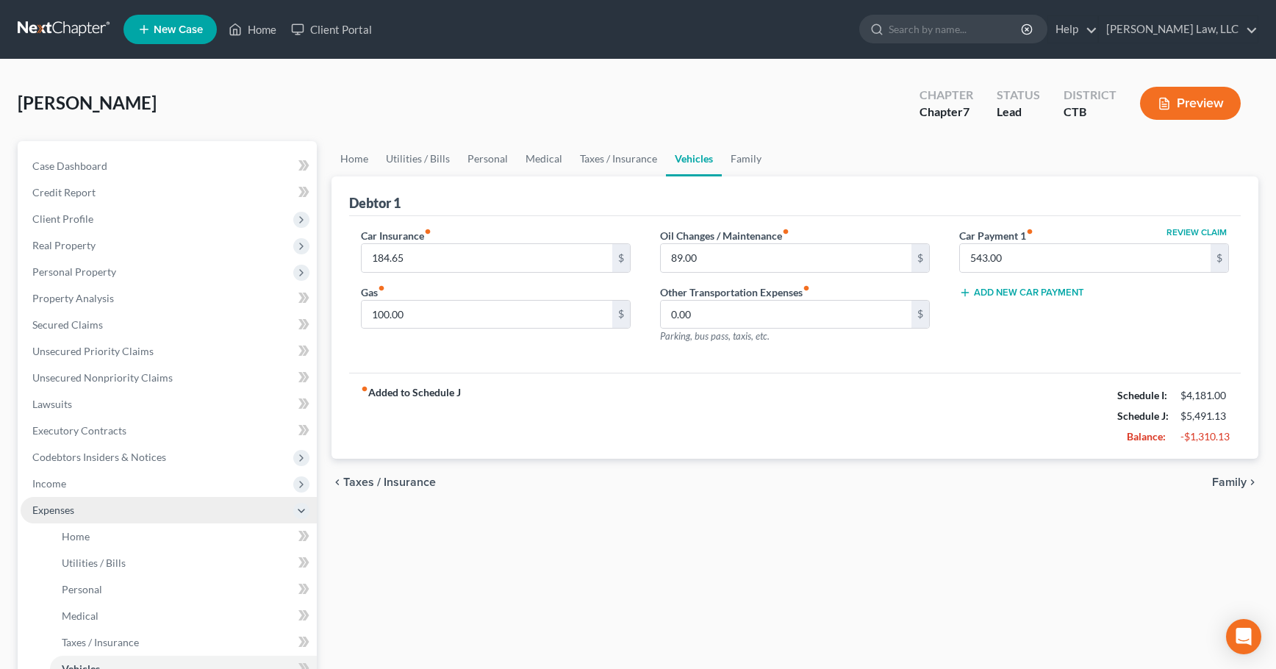
click at [63, 510] on span "Expenses" at bounding box center [53, 510] width 42 height 12
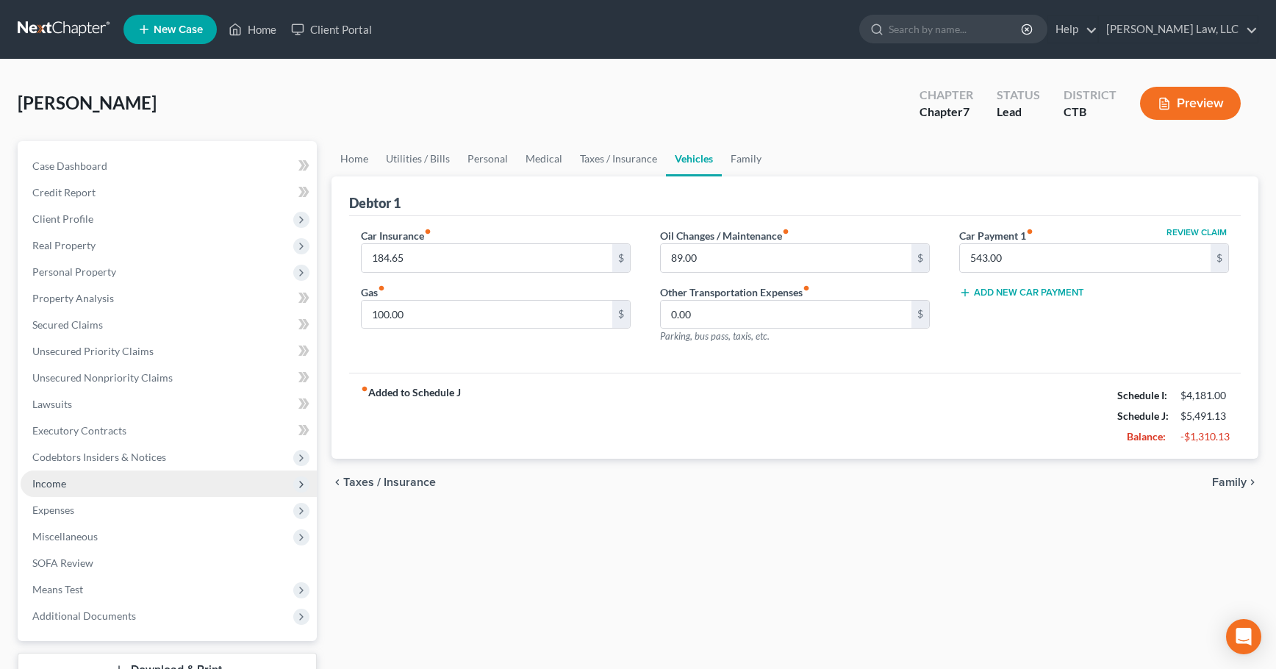
click at [50, 482] on span "Income" at bounding box center [49, 483] width 34 height 12
click at [62, 487] on span "Income" at bounding box center [49, 483] width 34 height 12
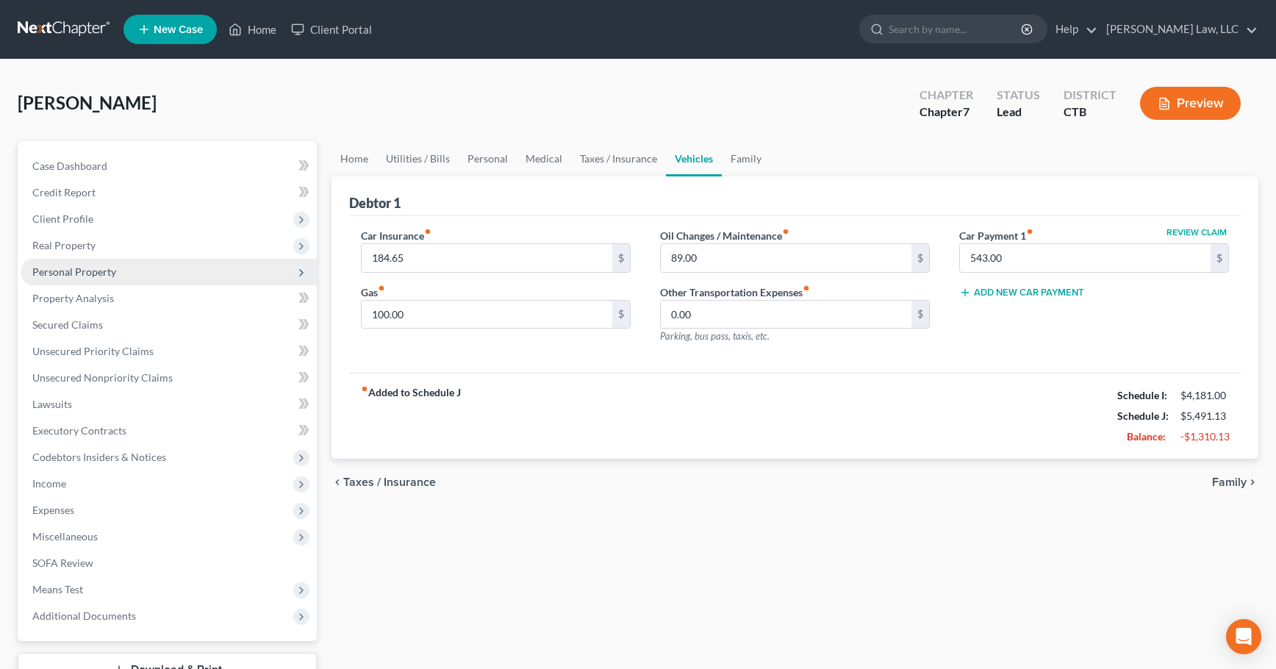
click at [92, 271] on span "Personal Property" at bounding box center [74, 271] width 84 height 12
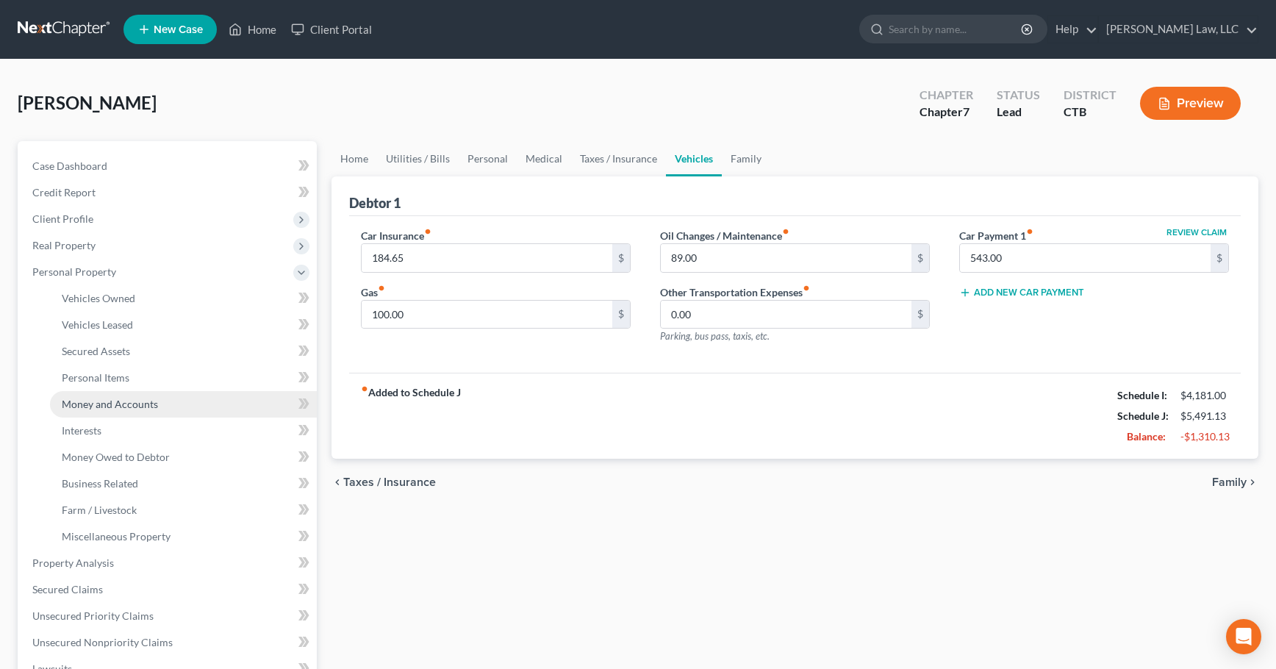
click at [98, 405] on span "Money and Accounts" at bounding box center [110, 404] width 96 height 12
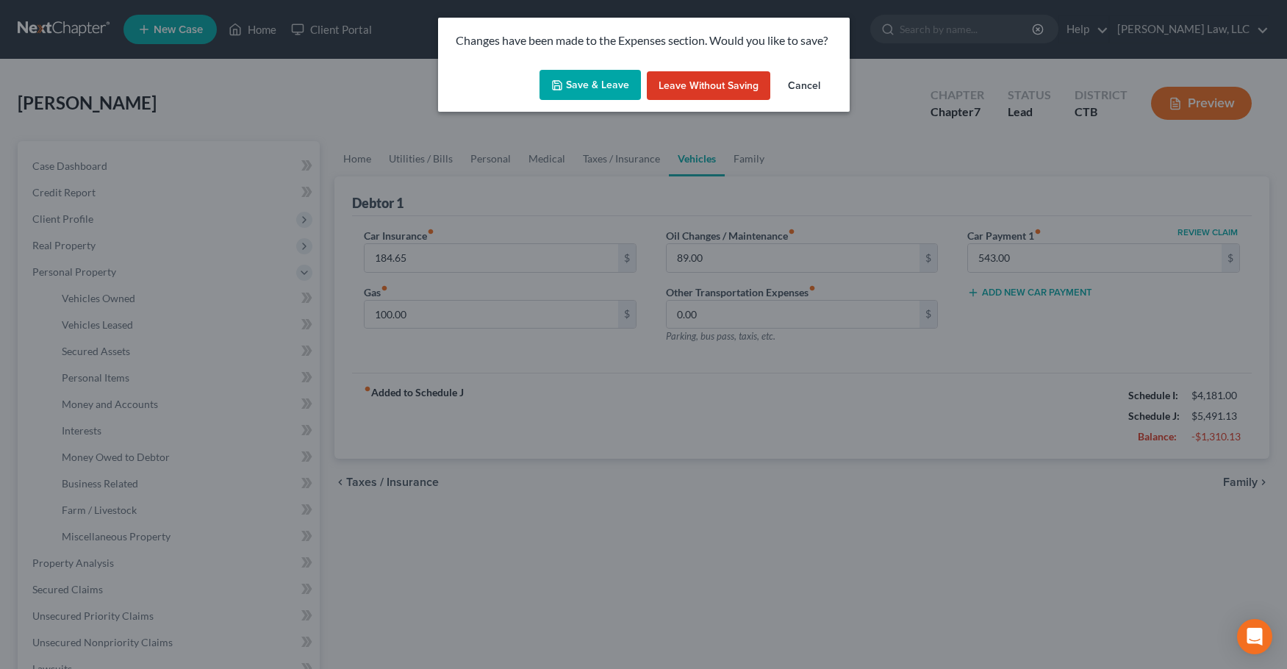
click at [595, 81] on button "Save & Leave" at bounding box center [590, 85] width 101 height 31
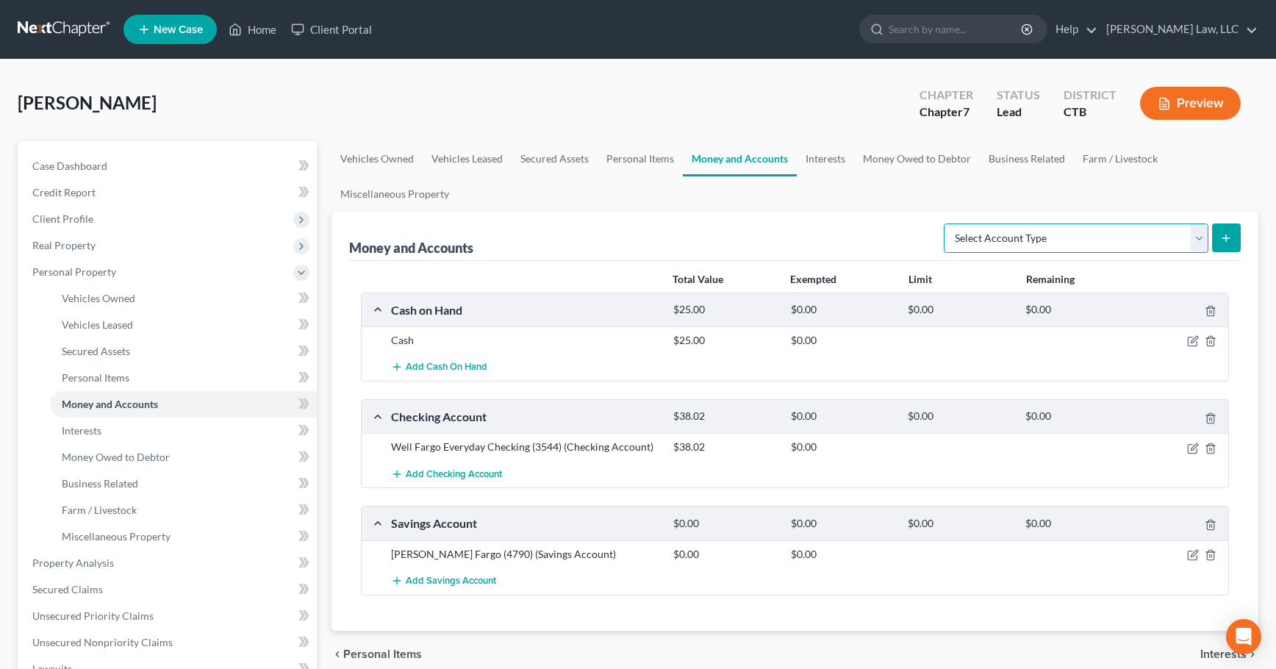
click at [1201, 240] on select "Select Account Type Brokerage Cash on Hand Certificates of Deposit Checking Acc…" at bounding box center [1076, 237] width 265 height 29
select select "checking"
click at [947, 223] on select "Select Account Type Brokerage Cash on Hand Certificates of Deposit Checking Acc…" at bounding box center [1076, 237] width 265 height 29
click at [1223, 235] on icon "submit" at bounding box center [1226, 238] width 12 height 12
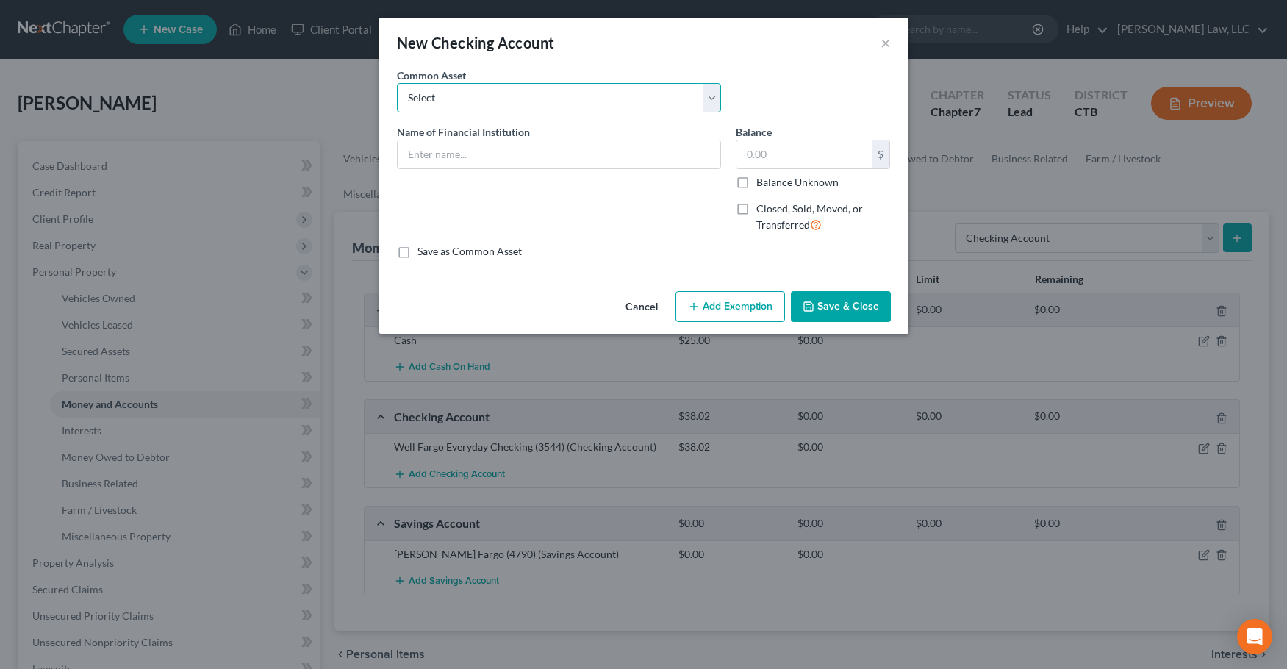
click at [716, 98] on select "Select Liberty Bank - Checking Account Liberty Bank [GEOGRAPHIC_DATA] Federal S…" at bounding box center [559, 97] width 324 height 29
select select "2"
click at [397, 83] on select "Select Liberty Bank - Checking Account Liberty Bank [GEOGRAPHIC_DATA] Federal S…" at bounding box center [559, 97] width 324 height 29
type input "USAA Federal Savings Bank - Account Ending 8641"
type input "400.62"
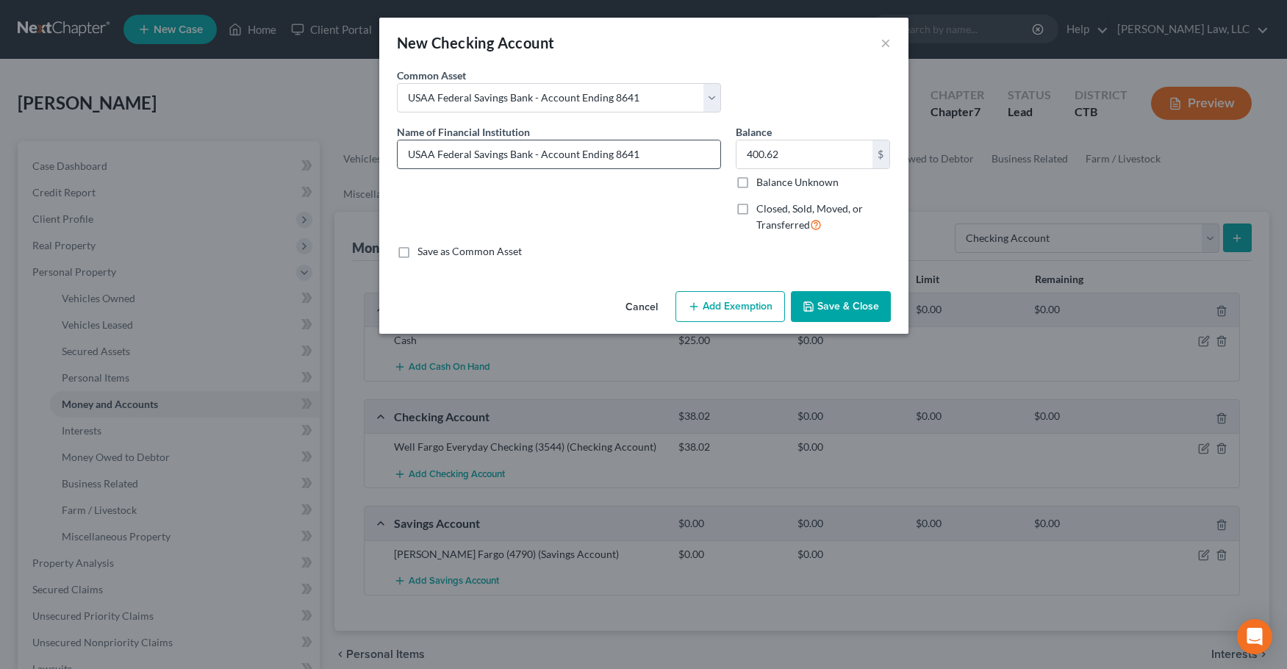
drag, startPoint x: 532, startPoint y: 155, endPoint x: 675, endPoint y: 156, distance: 143.4
click at [675, 156] on input "USAA Federal Savings Bank - Account Ending 8641" at bounding box center [559, 154] width 323 height 28
drag, startPoint x: 435, startPoint y: 157, endPoint x: 596, endPoint y: 160, distance: 161.0
click at [596, 158] on input "USAA Federal Savings Bank" at bounding box center [559, 154] width 323 height 28
click at [514, 154] on input "USAA Classic Checking 71191" at bounding box center [559, 154] width 323 height 28
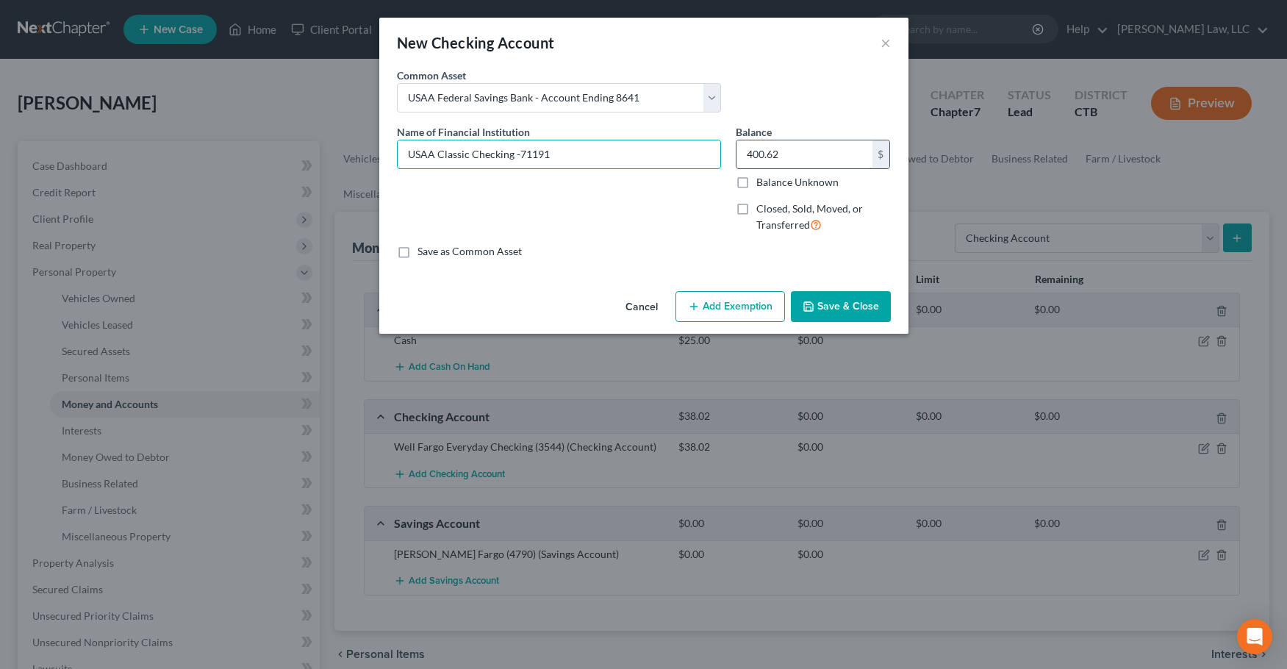
type input "USAA Classic Checking -71191"
type input "387.39"
click at [826, 301] on button "Save & Close" at bounding box center [841, 306] width 100 height 31
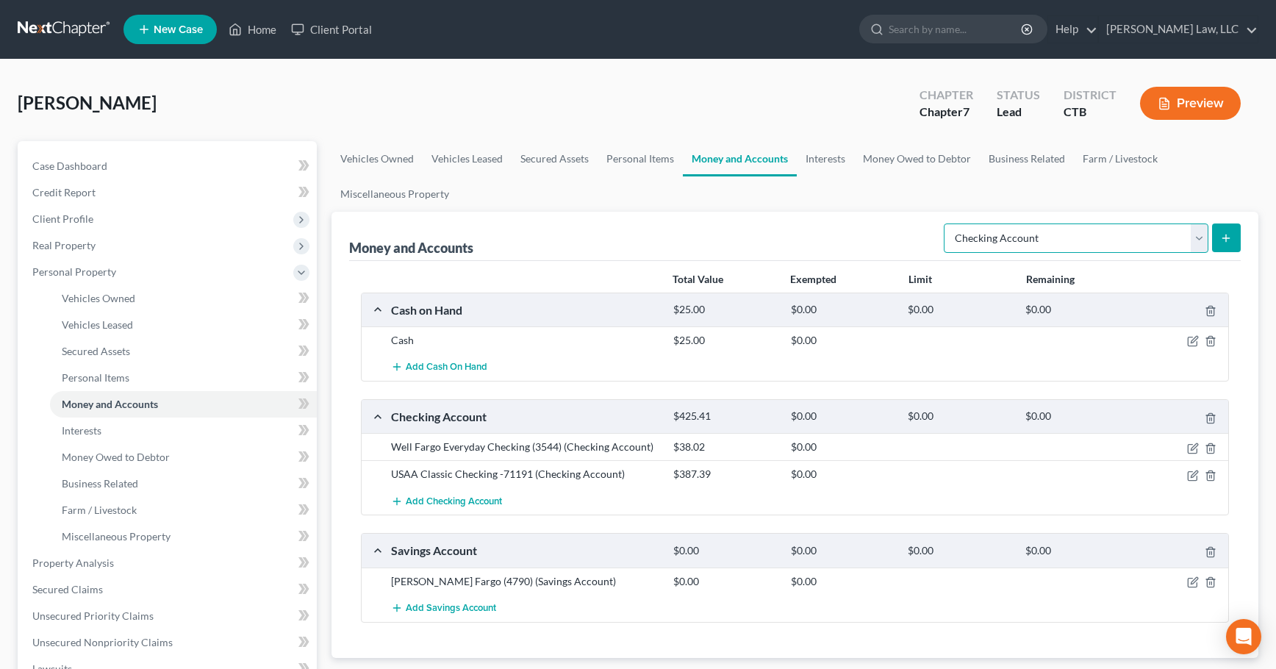
click at [1200, 241] on select "Select Account Type Brokerage Cash on Hand Certificates of Deposit Checking Acc…" at bounding box center [1076, 237] width 265 height 29
select select "savings"
click at [947, 223] on select "Select Account Type Brokerage Cash on Hand Certificates of Deposit Checking Acc…" at bounding box center [1076, 237] width 265 height 29
click at [1232, 237] on icon "submit" at bounding box center [1226, 238] width 12 height 12
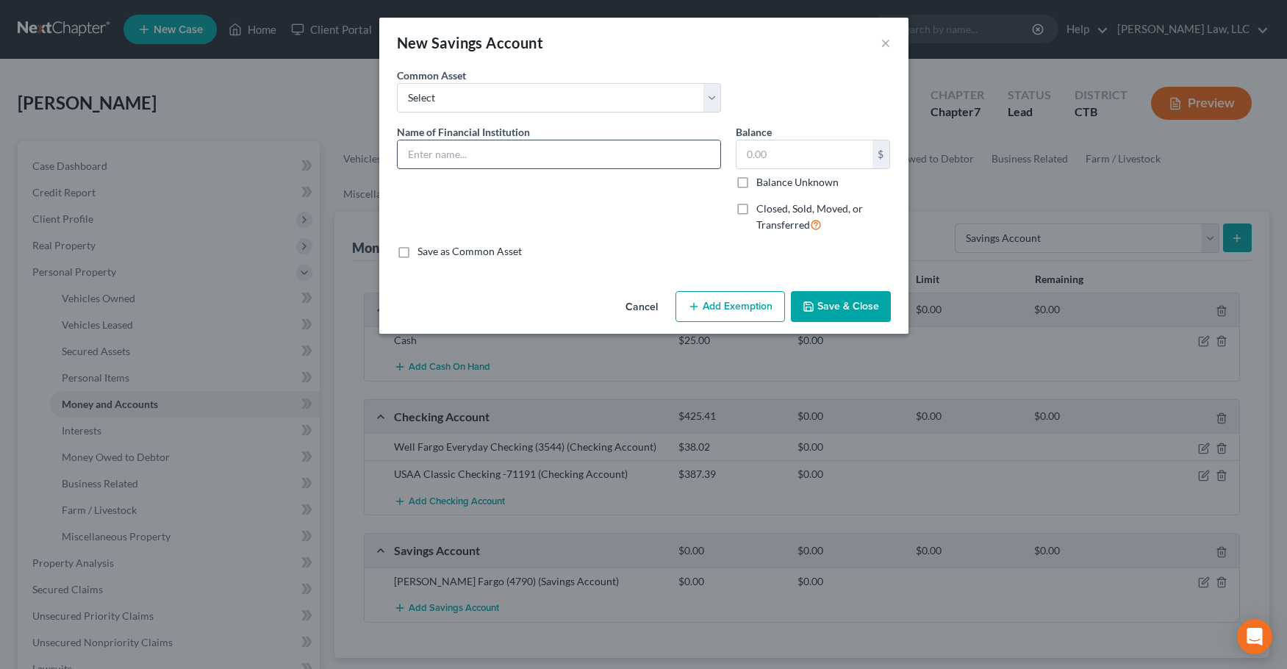
click at [533, 150] on input "text" at bounding box center [559, 154] width 323 height 28
type input "USAA Savings - 1205"
click at [771, 159] on input "text" at bounding box center [805, 154] width 136 height 28
type input "6.72"
click at [849, 307] on button "Save & Close" at bounding box center [841, 306] width 100 height 31
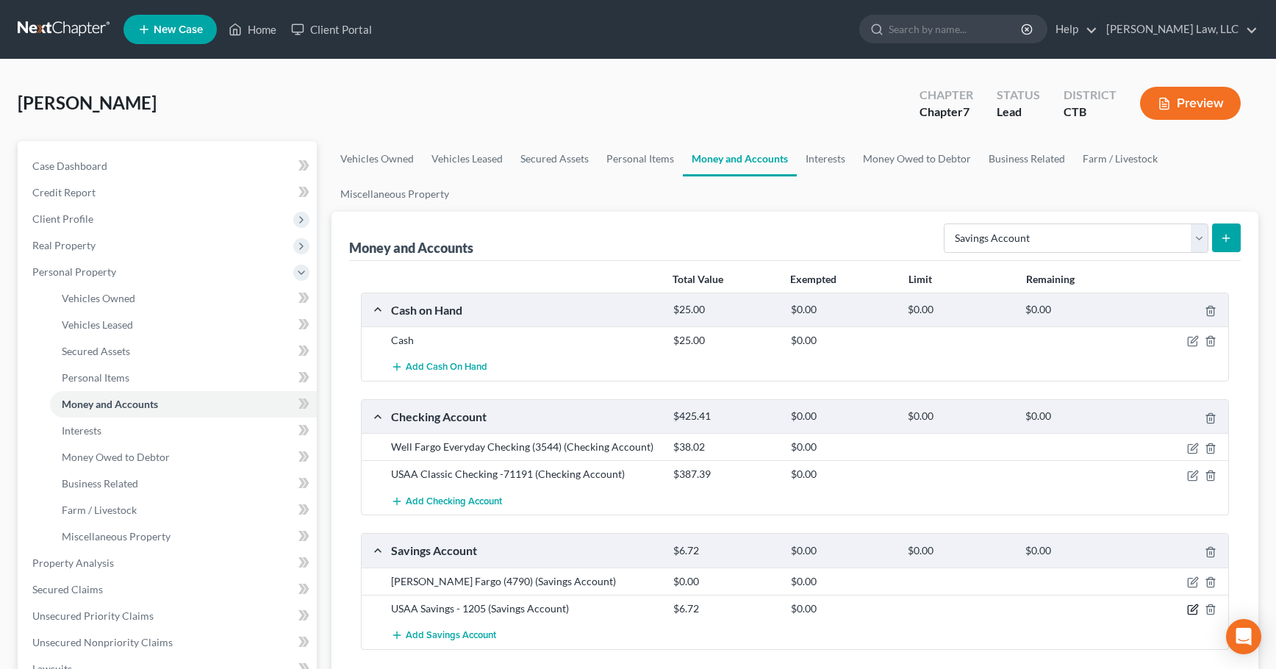
click at [1191, 609] on icon "button" at bounding box center [1193, 610] width 12 height 12
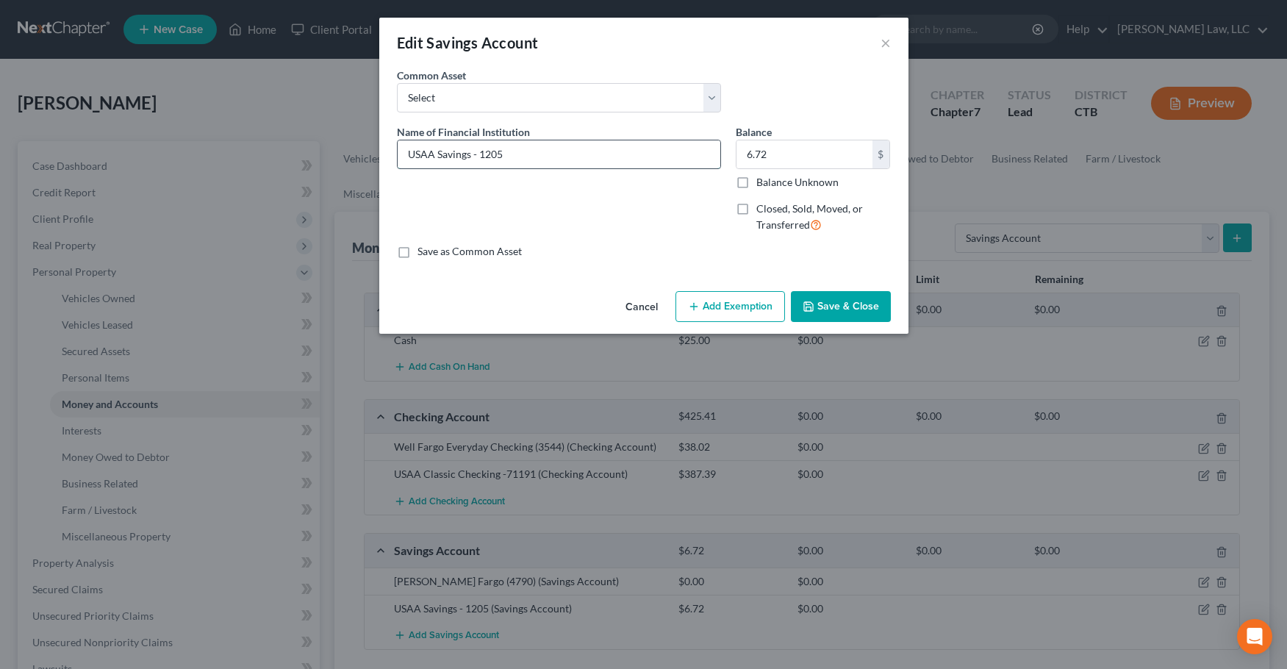
click at [478, 152] on input "USAA Savings - 1205" at bounding box center [559, 154] width 323 height 28
click at [507, 151] on input "USAA Savings (1205" at bounding box center [559, 154] width 323 height 28
type input "USAA Savings (1205)"
click at [817, 302] on button "Save & Close" at bounding box center [841, 306] width 100 height 31
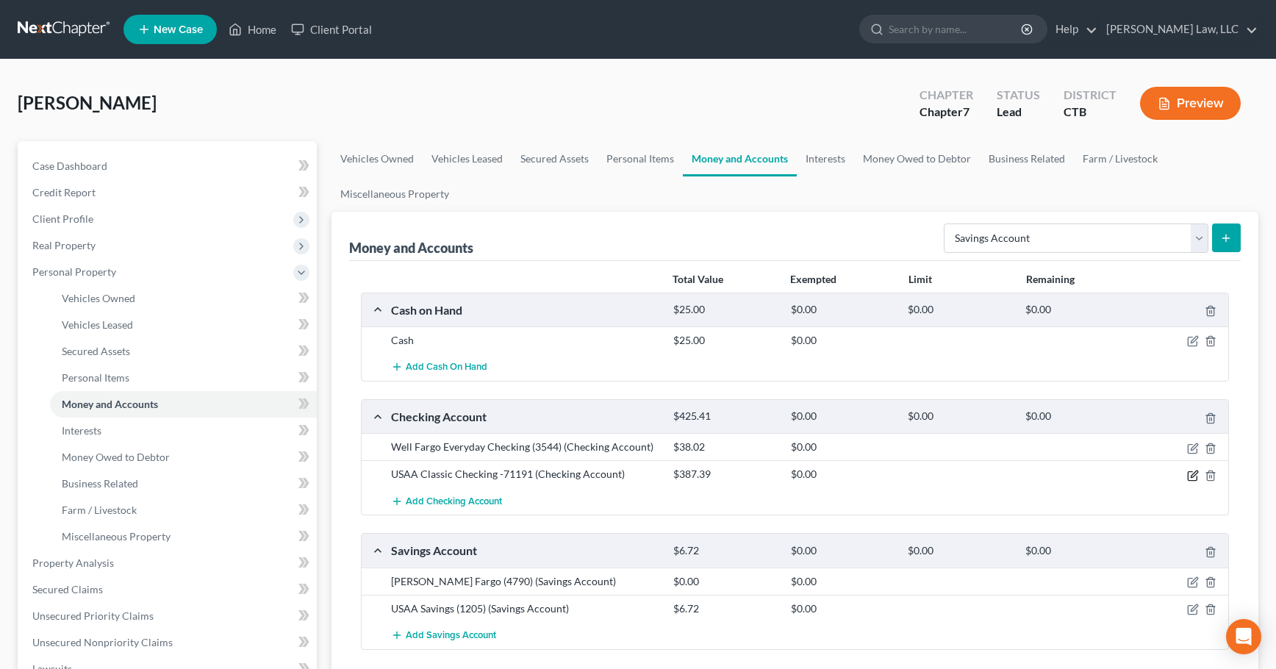
click at [1195, 473] on icon "button" at bounding box center [1194, 473] width 7 height 7
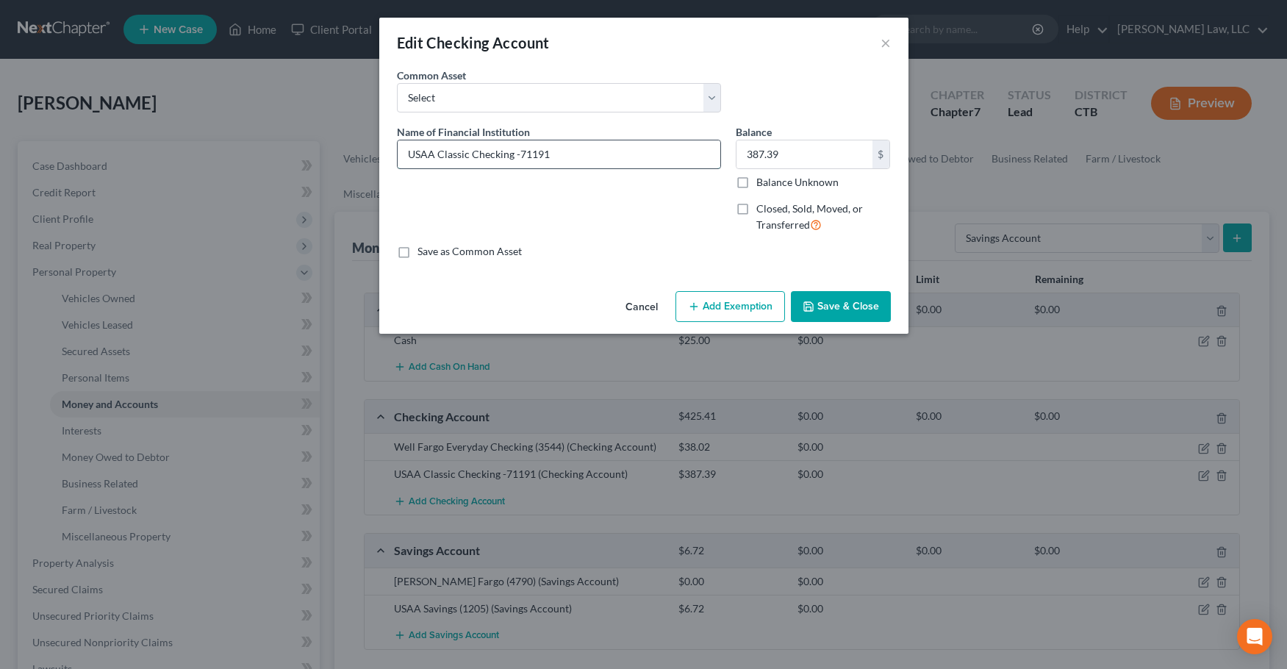
click at [524, 154] on input "USAA Classic Checking -71191" at bounding box center [559, 154] width 323 height 28
click at [560, 159] on input "USAA Classic Checking (1191" at bounding box center [559, 154] width 323 height 28
type input "USAA Classic Checking (1191)"
click at [828, 306] on button "Save & Close" at bounding box center [841, 306] width 100 height 31
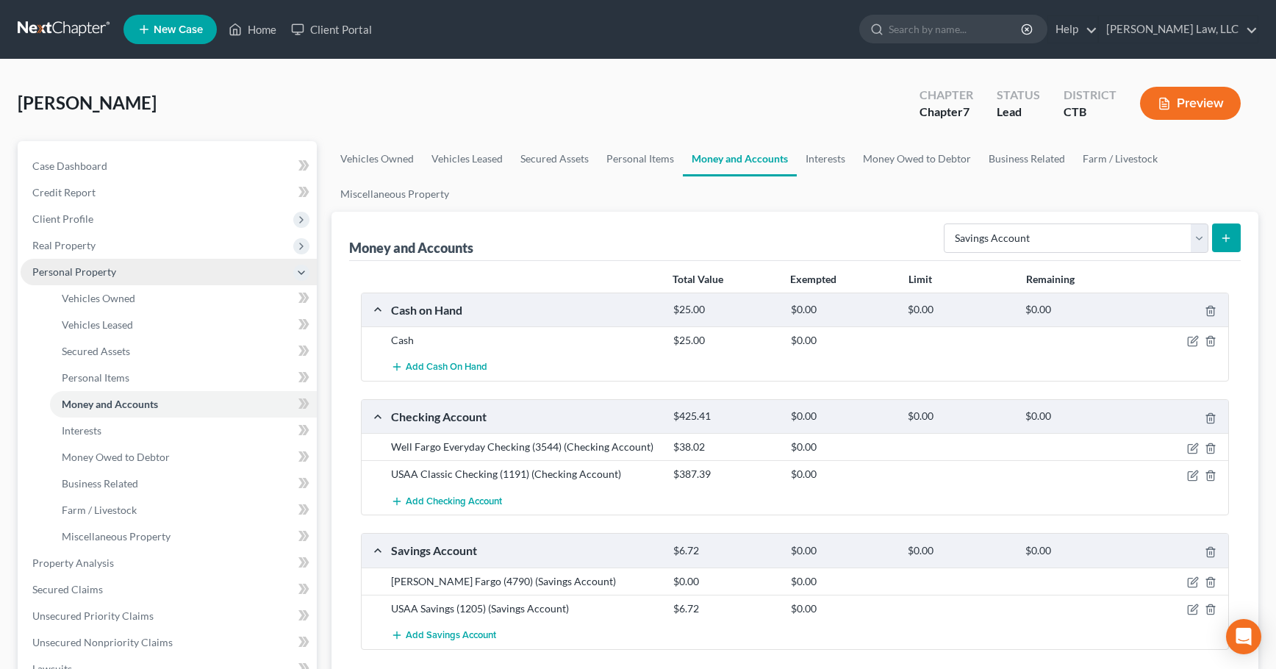
click at [71, 273] on span "Personal Property" at bounding box center [74, 271] width 84 height 12
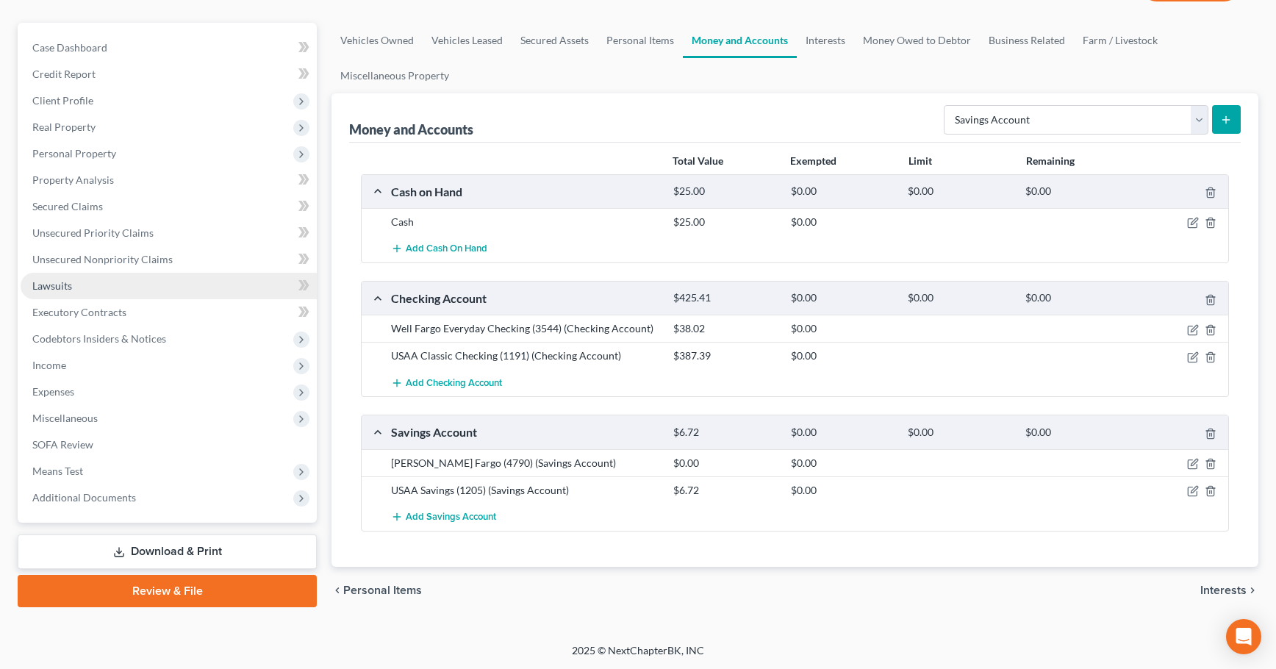
scroll to position [119, 0]
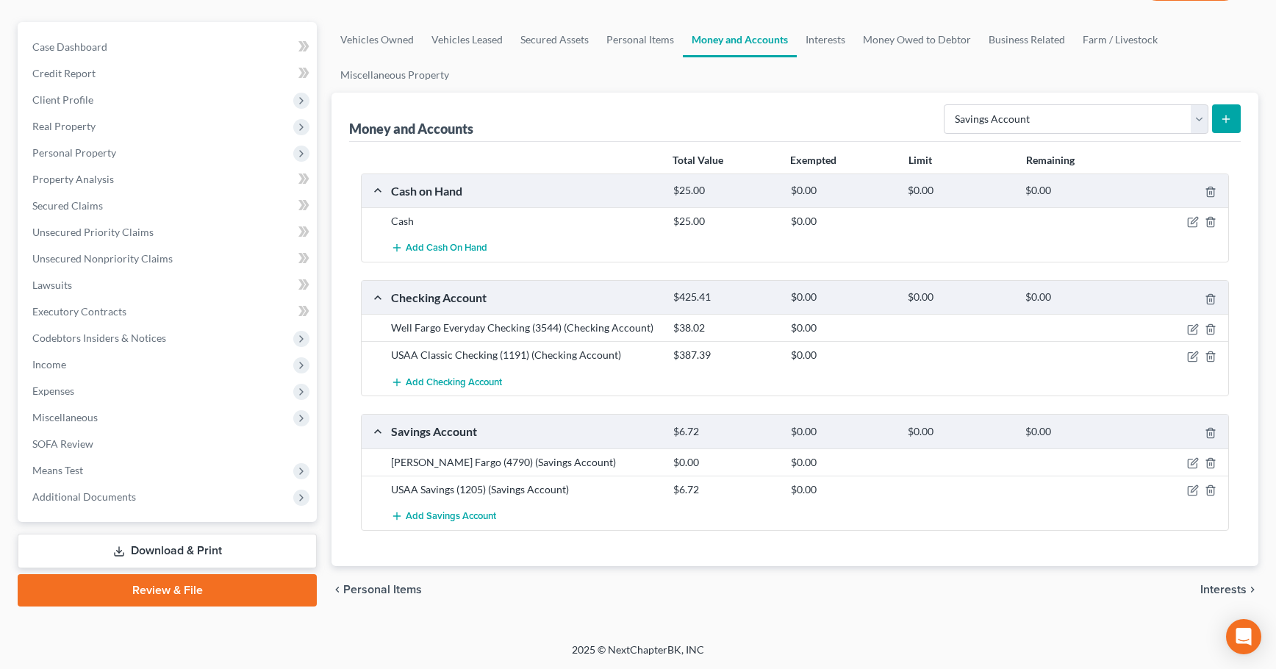
click at [162, 549] on link "Download & Print" at bounding box center [167, 551] width 299 height 35
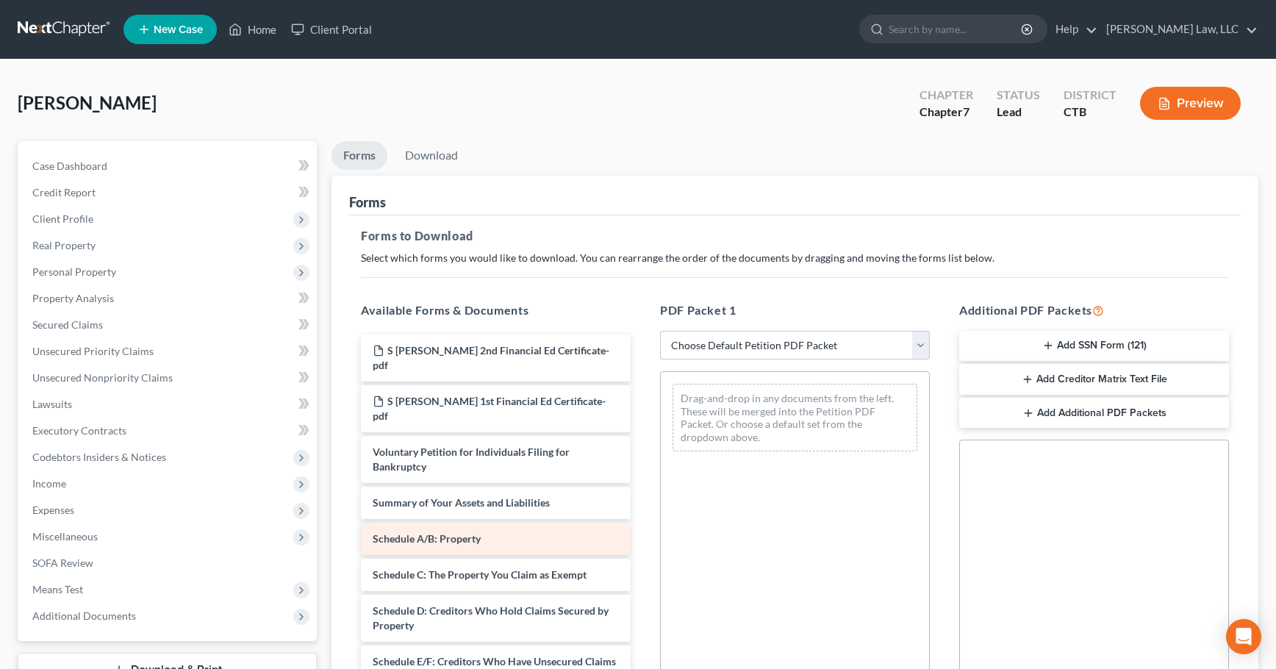
click at [483, 523] on div "Schedule A/B: Property" at bounding box center [496, 539] width 270 height 32
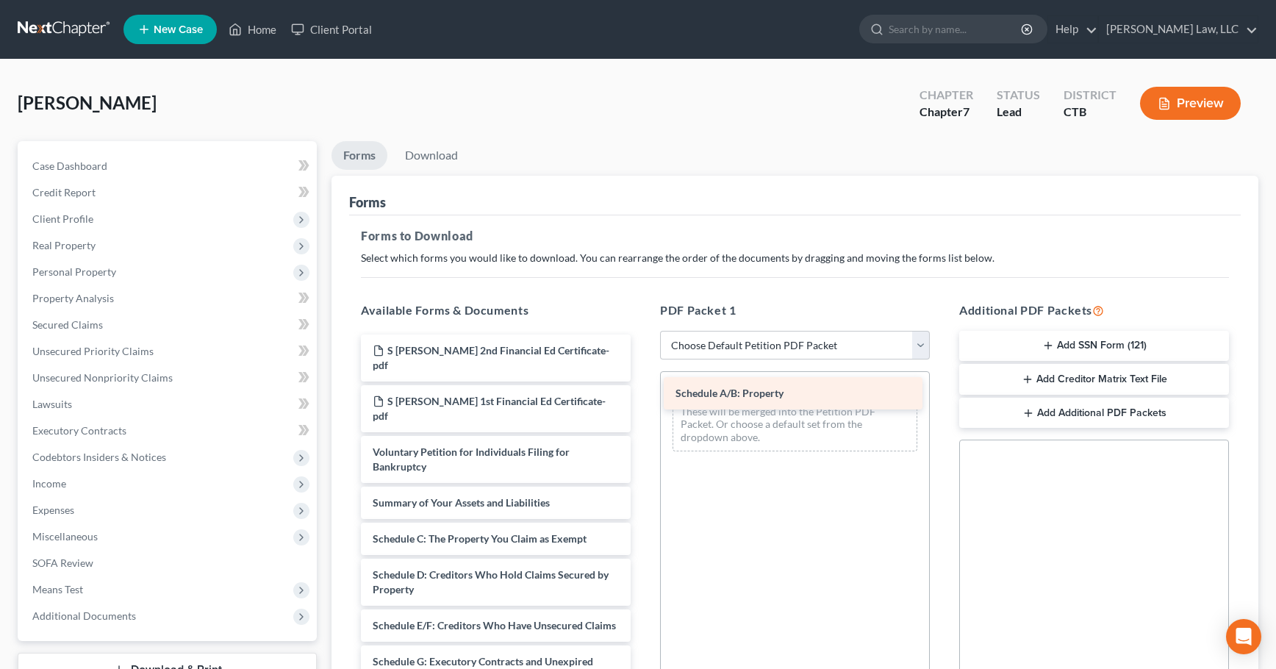
drag, startPoint x: 483, startPoint y: 509, endPoint x: 786, endPoint y: 393, distance: 324.4
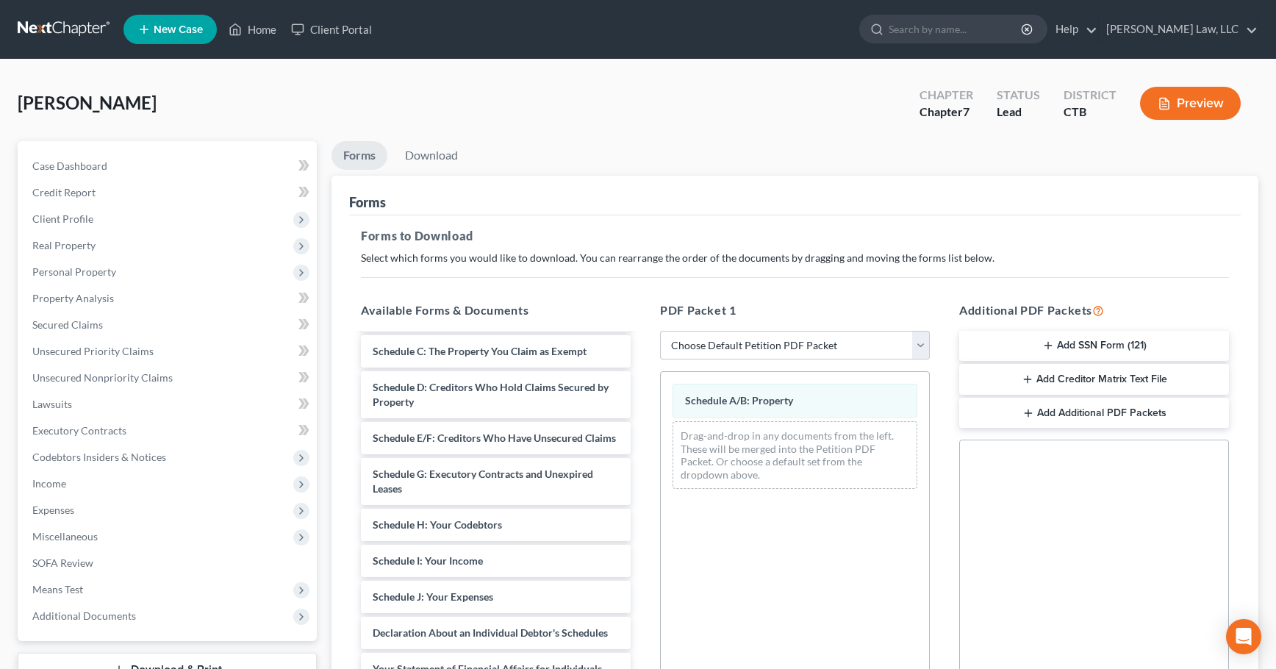
scroll to position [221, 0]
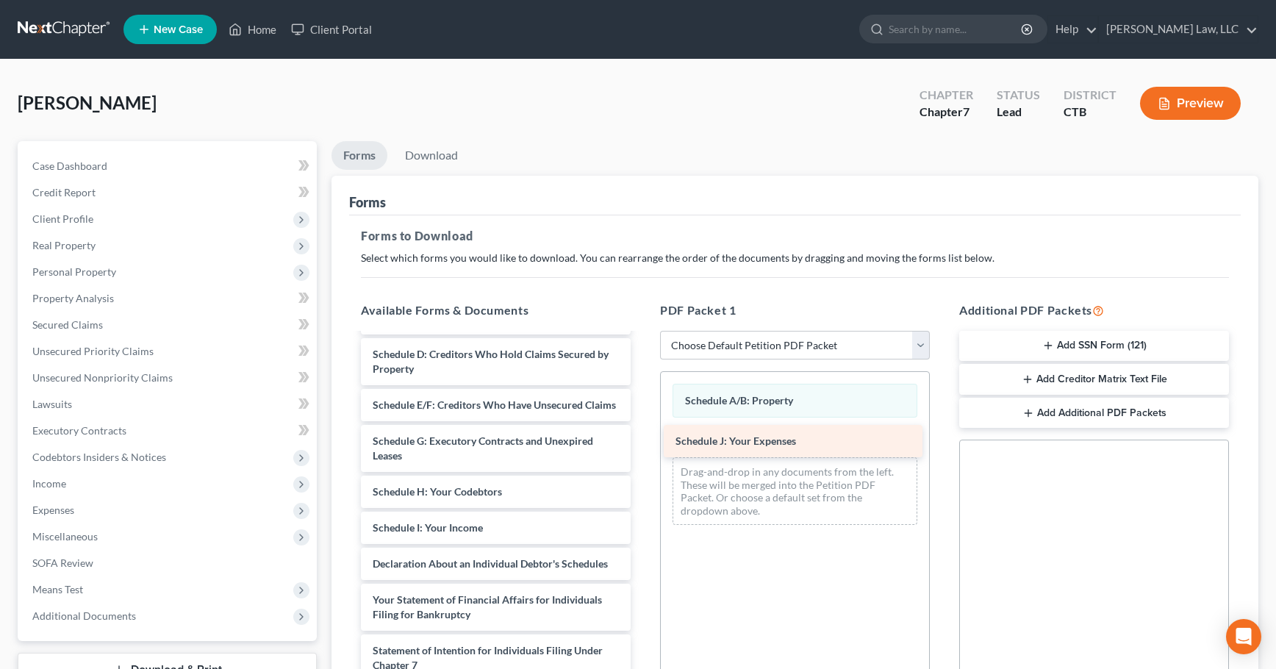
drag, startPoint x: 508, startPoint y: 546, endPoint x: 811, endPoint y: 438, distance: 321.6
click at [643, 438] on div "Schedule J: Your Expenses S [PERSON_NAME] 2nd Financial Ed Certificate-pdf S [P…" at bounding box center [495, 502] width 293 height 777
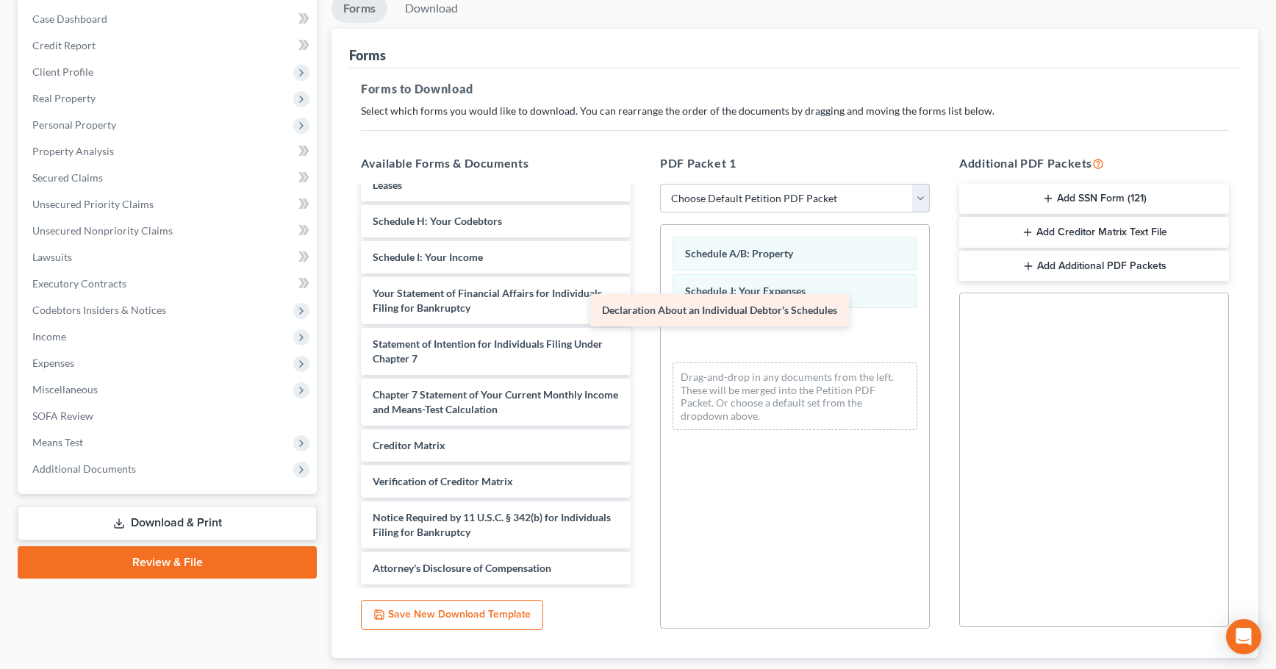
scroll to position [329, 0]
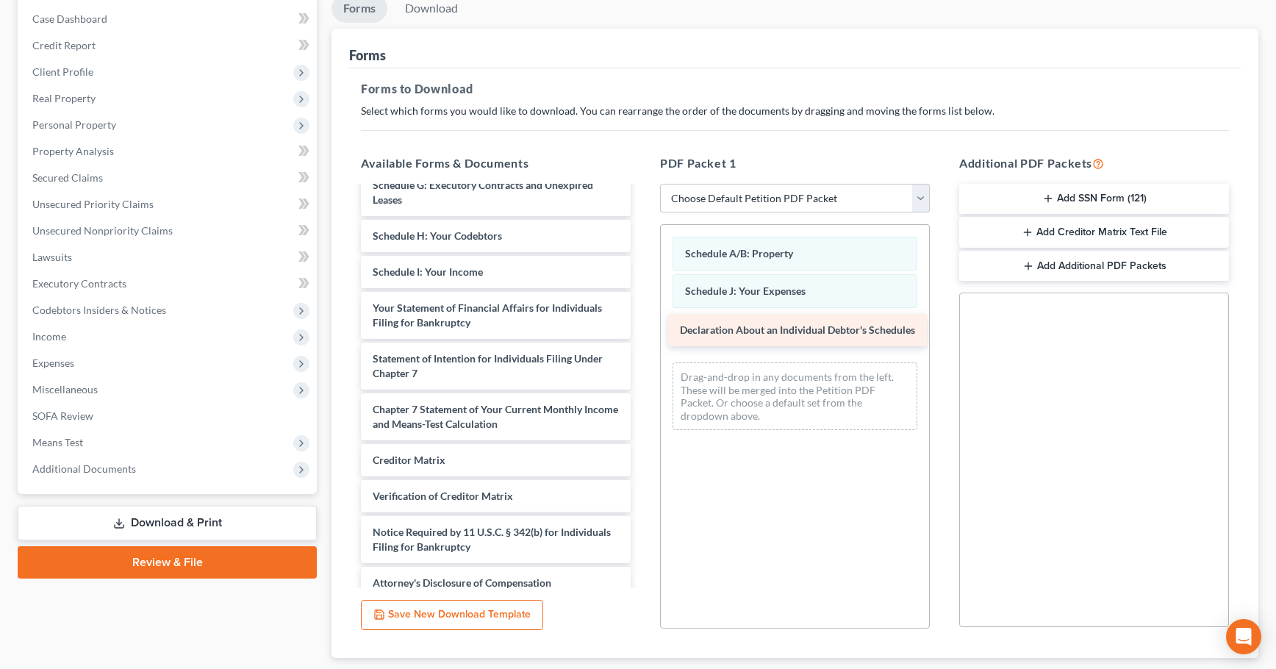
drag, startPoint x: 452, startPoint y: 247, endPoint x: 759, endPoint y: 334, distance: 319.5
click at [643, 334] on div "Declaration About an Individual Debtor's Schedules S [PERSON_NAME] 2nd Financia…" at bounding box center [495, 228] width 293 height 741
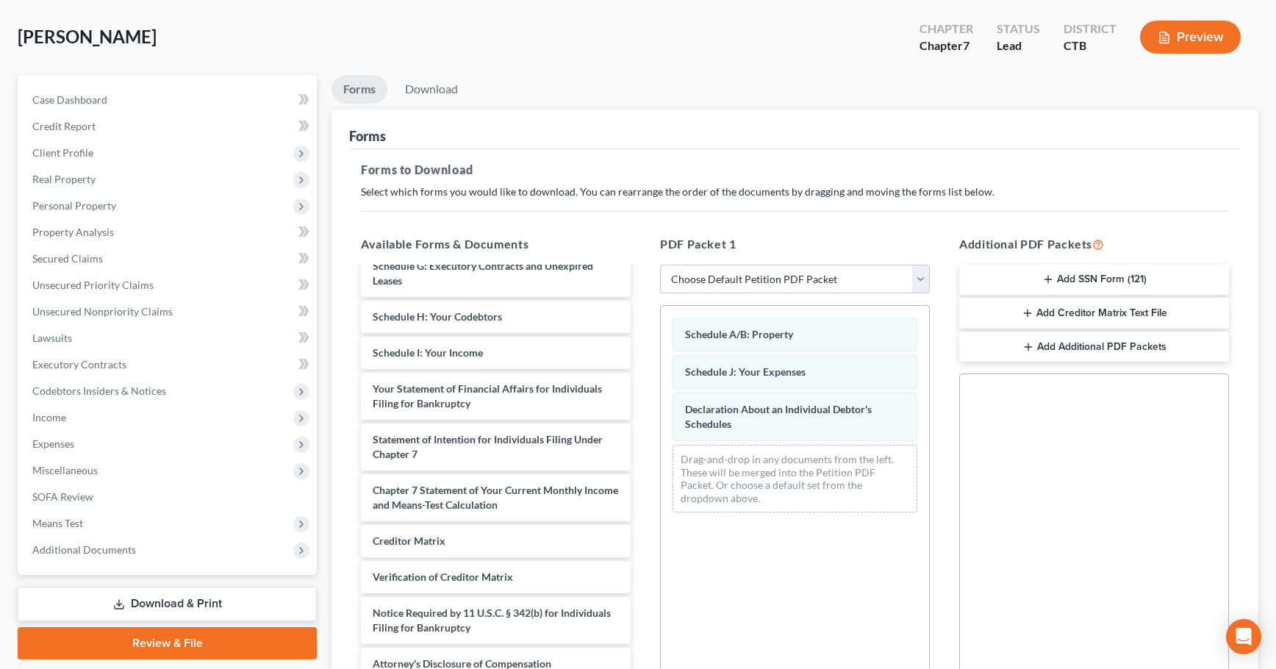
scroll to position [0, 0]
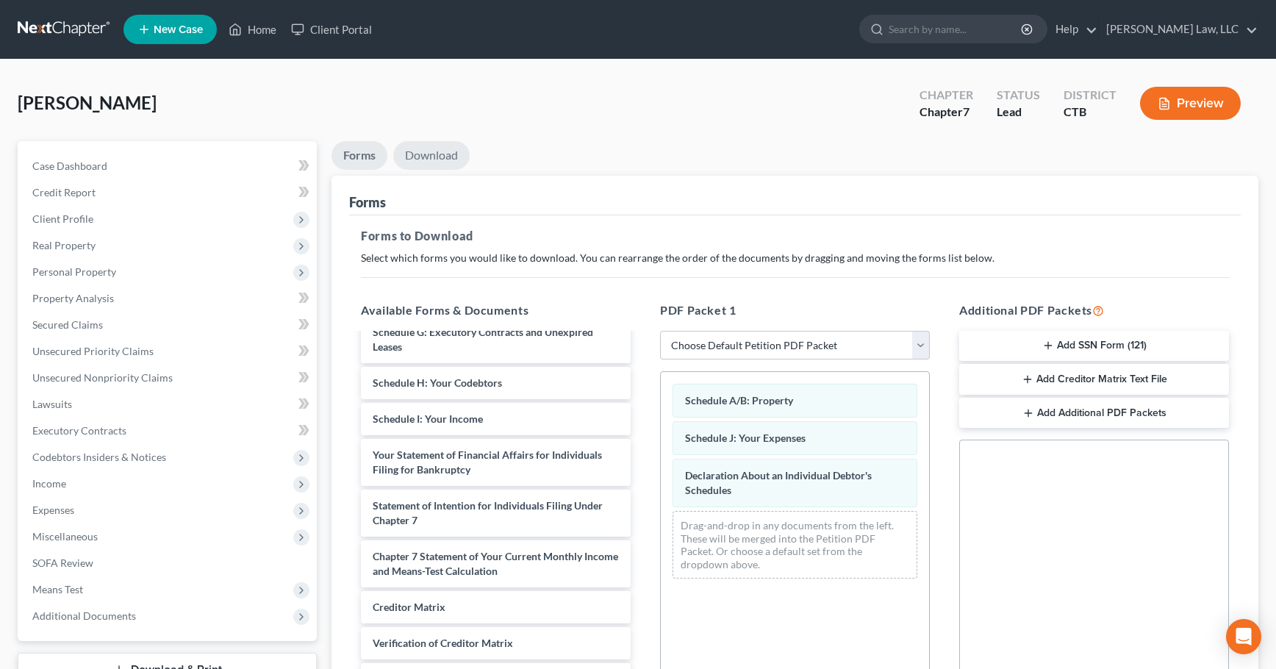
click at [428, 155] on link "Download" at bounding box center [431, 155] width 76 height 29
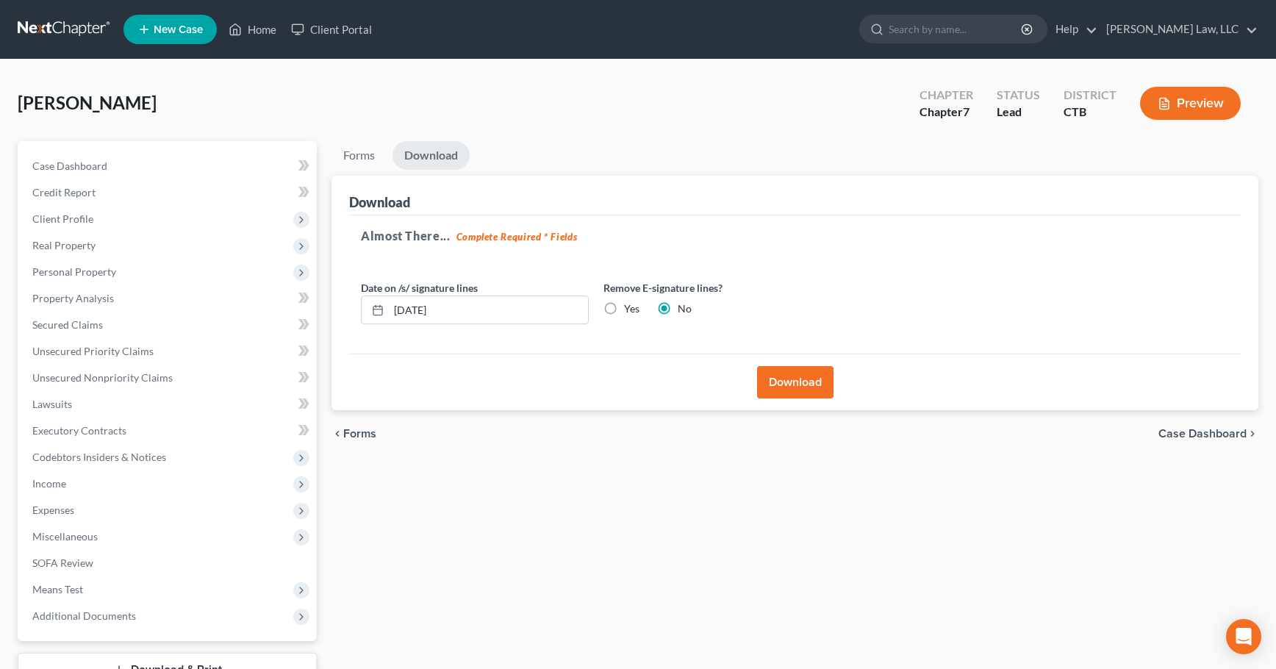
click at [624, 307] on label "Yes" at bounding box center [631, 308] width 15 height 15
click at [630, 307] on input "Yes" at bounding box center [635, 306] width 10 height 10
radio input "true"
radio input "false"
click at [771, 383] on button "Download" at bounding box center [795, 382] width 76 height 32
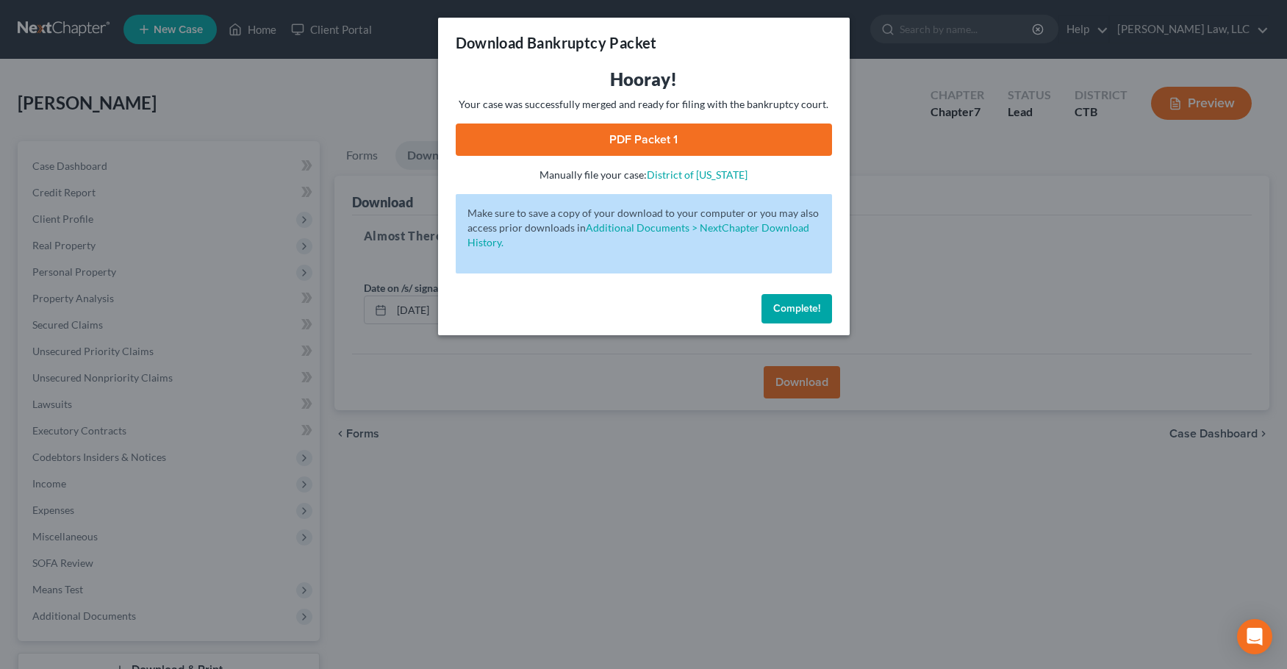
click at [600, 145] on link "PDF Packet 1" at bounding box center [644, 140] width 376 height 32
click at [805, 315] on button "Complete!" at bounding box center [797, 308] width 71 height 29
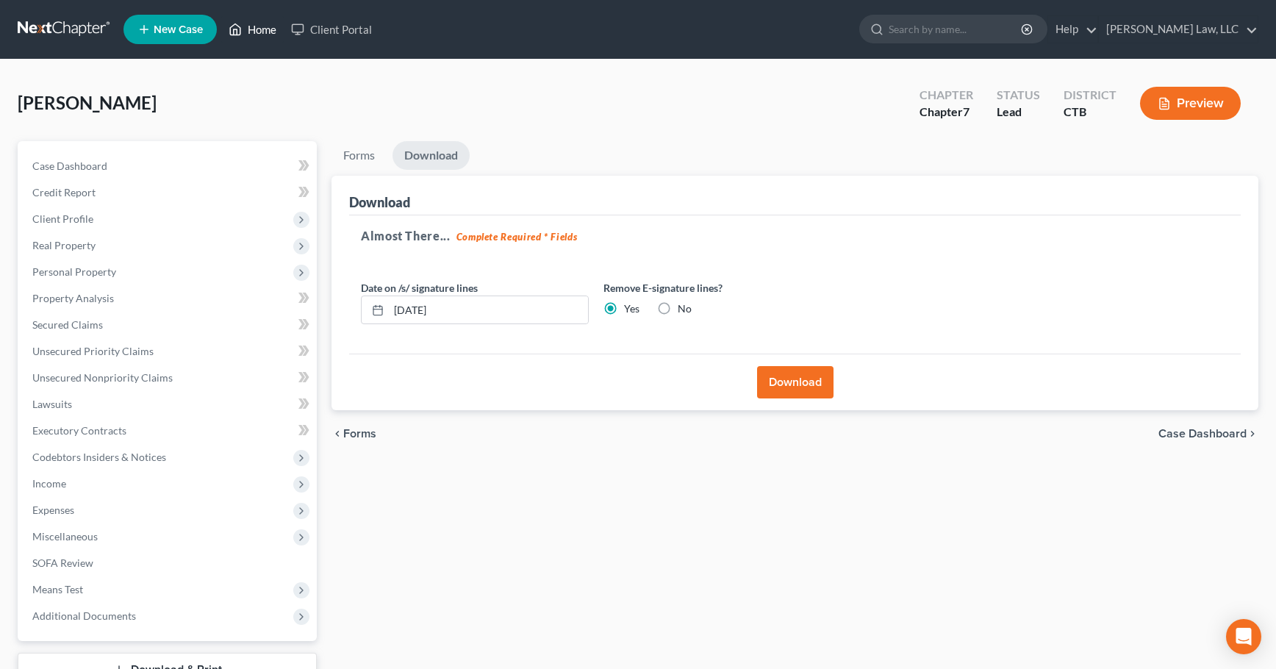
click at [259, 36] on link "Home" at bounding box center [252, 29] width 62 height 26
